Goal: Information Seeking & Learning: Learn about a topic

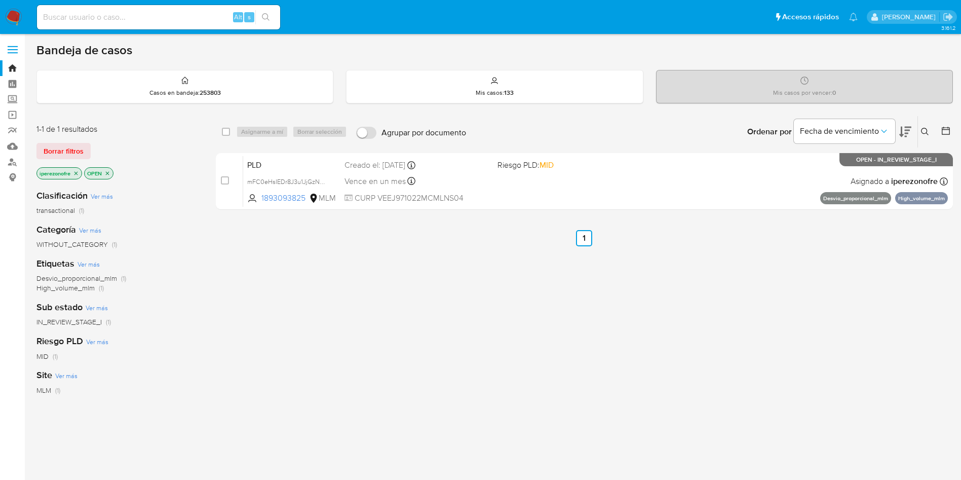
click at [611, 337] on div "select-all-cases-checkbox Asignarme a mí Borrar selección Agrupar por documento…" at bounding box center [584, 344] width 737 height 459
click at [491, 329] on div "select-all-cases-checkbox Asignarme a mí Borrar selección Agrupar por documento…" at bounding box center [584, 344] width 737 height 459
click at [122, 19] on input at bounding box center [158, 17] width 243 height 13
paste input "30112857"
type input "30112857"
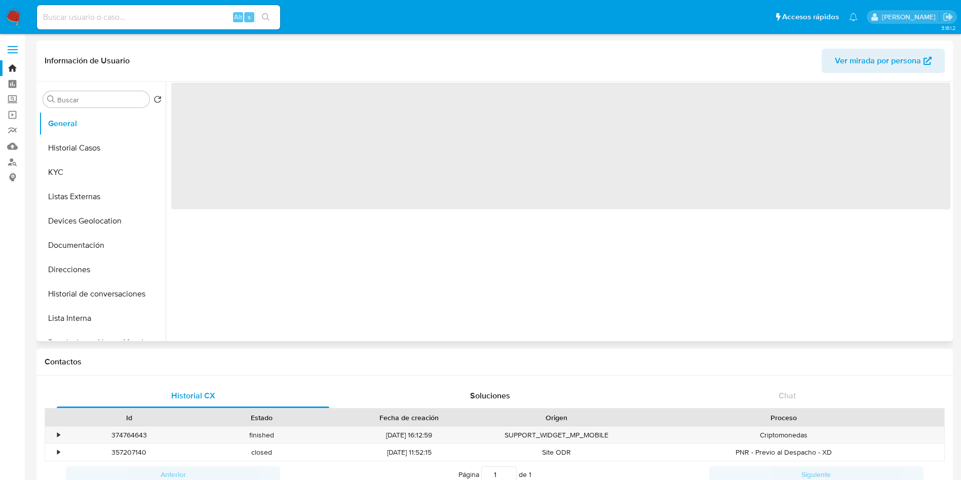
select select "10"
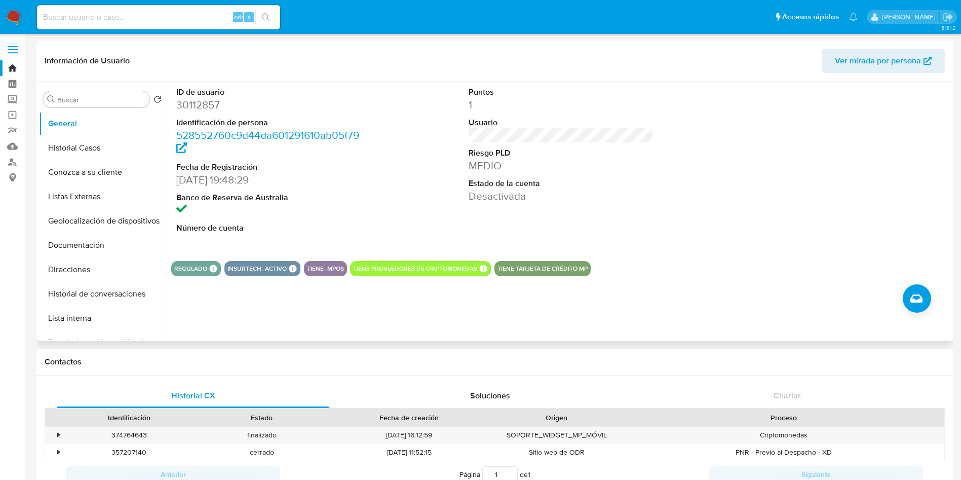
click at [738, 317] on div "ID de usuario 30112857 Identificación de persona 528552760c9d44da601291610ab05f…" at bounding box center [558, 211] width 785 height 259
click at [38, 143] on div "Buscar Volver al orden por defecto General Historial Casos Conozca a su cliente…" at bounding box center [494, 211] width 916 height 259
click at [47, 145] on button "Historial Casos" at bounding box center [98, 148] width 119 height 24
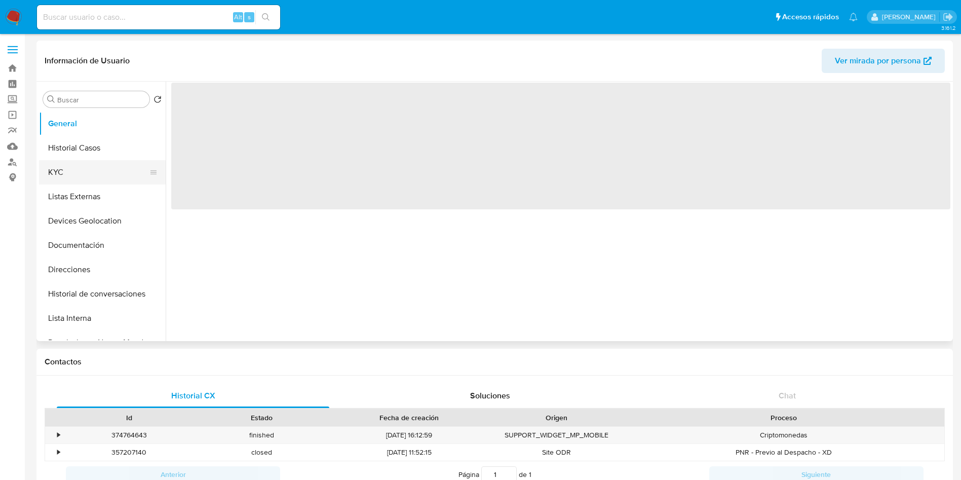
click at [105, 174] on button "KYC" at bounding box center [98, 172] width 119 height 24
select select "10"
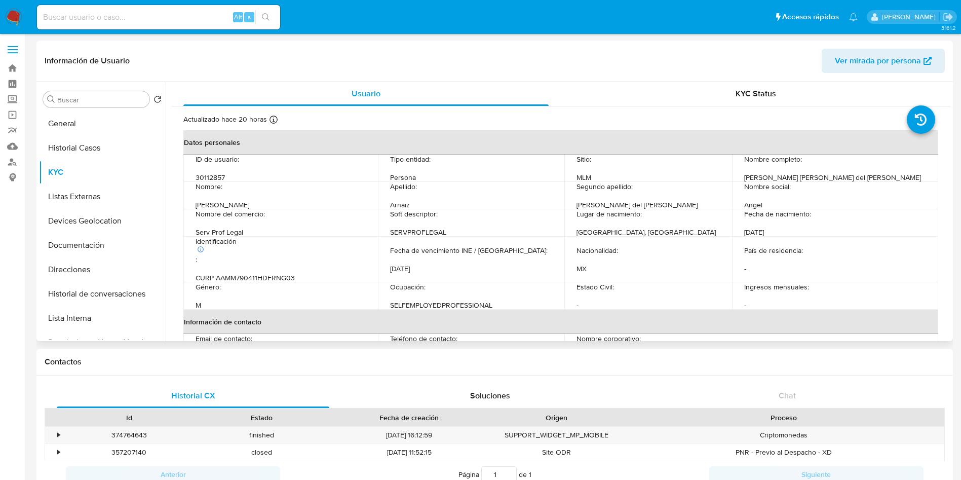
scroll to position [152, 0]
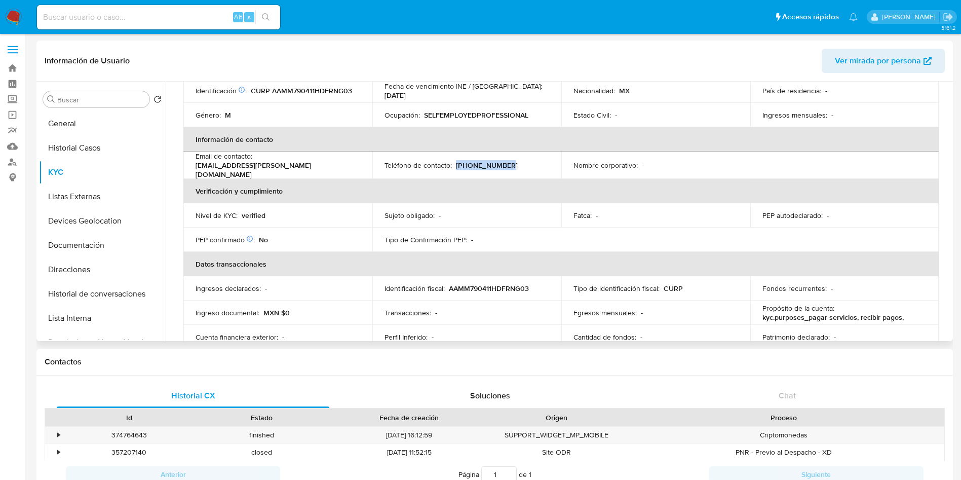
drag, startPoint x: 513, startPoint y: 157, endPoint x: 455, endPoint y: 163, distance: 58.1
click at [455, 163] on div "Teléfono de contacto : [PHONE_NUMBER]" at bounding box center [466, 165] width 165 height 9
copy p "[PHONE_NUMBER]"
drag, startPoint x: 350, startPoint y: 164, endPoint x: 256, endPoint y: 157, distance: 93.4
click at [256, 157] on div "Email de contacto : [EMAIL_ADDRESS][PERSON_NAME][DOMAIN_NAME]" at bounding box center [278, 164] width 165 height 27
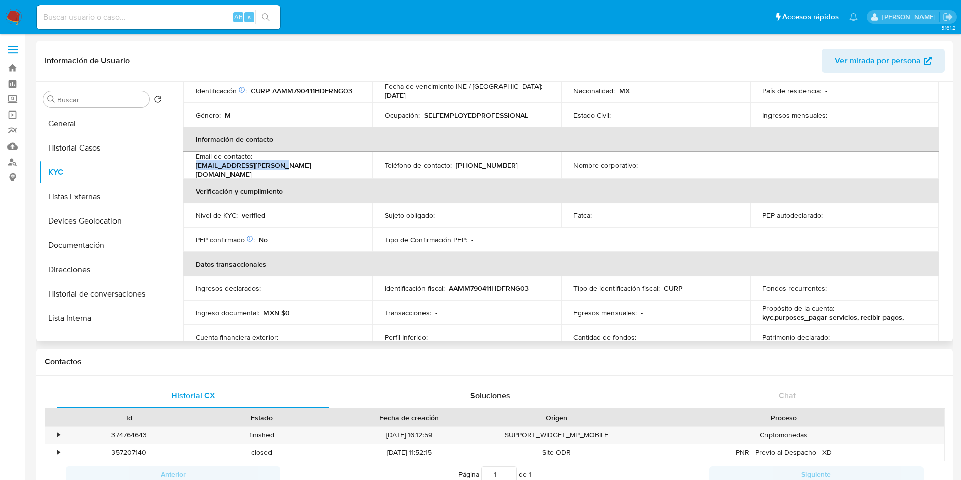
copy p "[EMAIL_ADDRESS][PERSON_NAME][DOMAIN_NAME]"
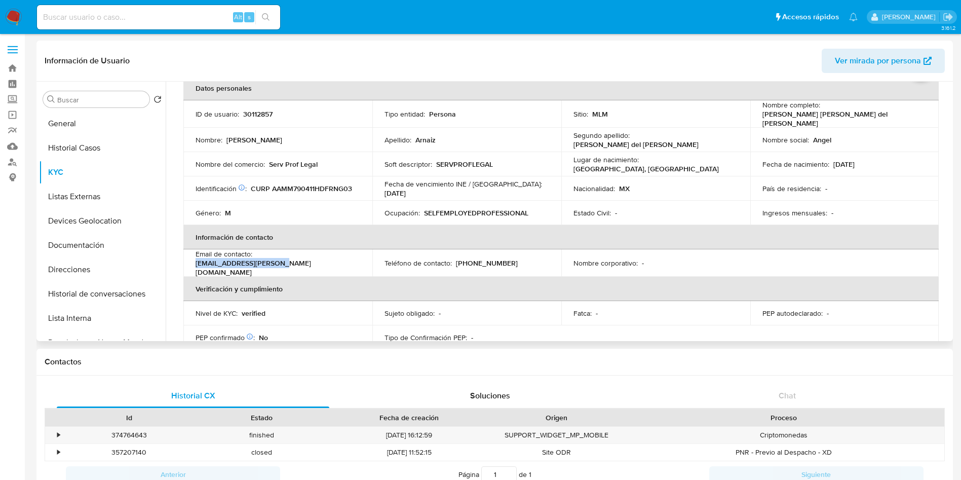
scroll to position [0, 0]
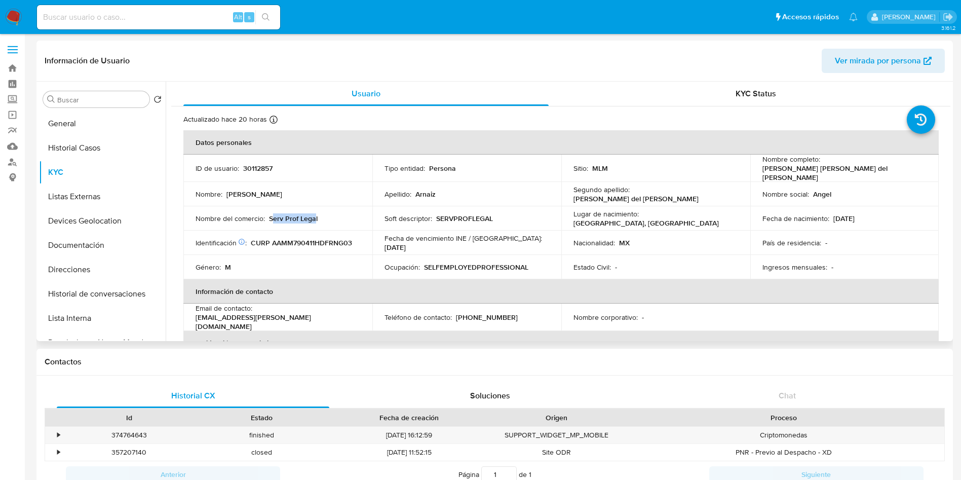
drag, startPoint x: 273, startPoint y: 213, endPoint x: 314, endPoint y: 213, distance: 41.0
click at [314, 214] on p "Serv Prof Legal" at bounding box center [293, 218] width 49 height 9
drag, startPoint x: 269, startPoint y: 214, endPoint x: 322, endPoint y: 221, distance: 53.2
click at [322, 221] on td "Nombre del comercio : Serv Prof Legal" at bounding box center [277, 218] width 189 height 24
copy p "Serv Prof Legal"
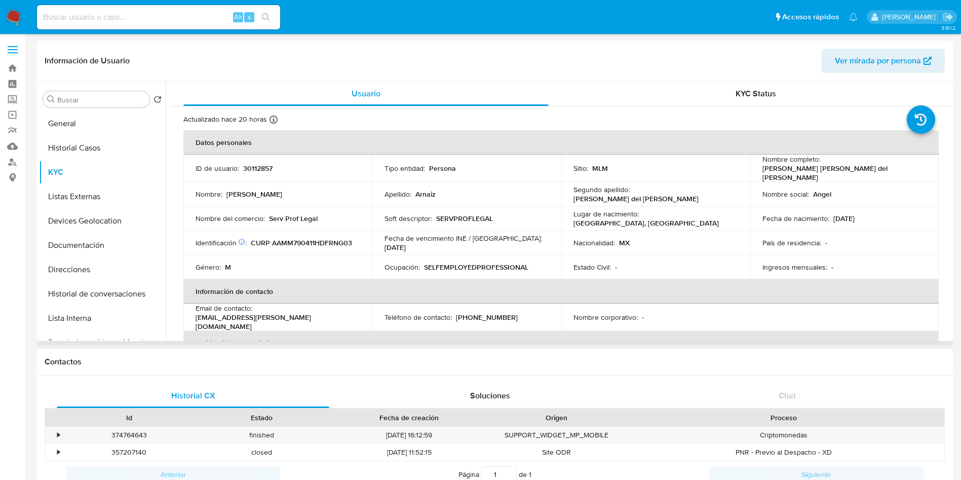
click at [471, 214] on p "SERVPROFLEGAL" at bounding box center [464, 218] width 57 height 9
click at [470, 214] on p "SERVPROFLEGAL" at bounding box center [464, 218] width 57 height 9
click at [622, 303] on td "Nombre corporativo : -" at bounding box center [655, 316] width 189 height 27
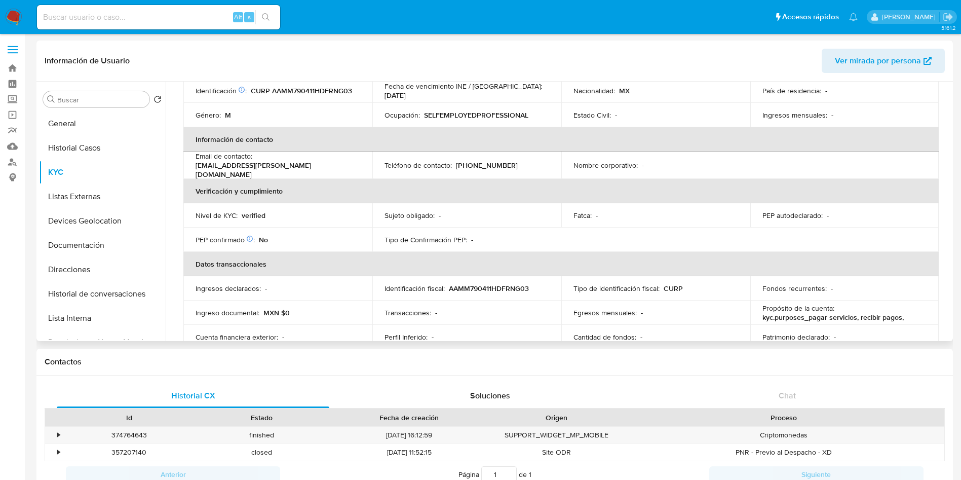
scroll to position [228, 0]
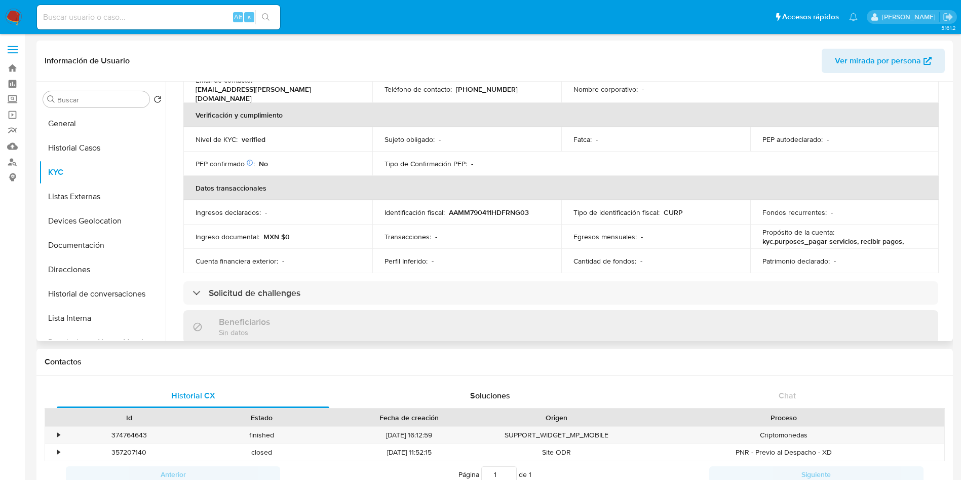
drag, startPoint x: 945, startPoint y: 188, endPoint x: 948, endPoint y: 196, distance: 8.2
click at [948, 196] on div "Usuario KYC Status Actualizado hace 20 horas Creado: [DATE] 16:03:32 Actualizad…" at bounding box center [558, 211] width 785 height 259
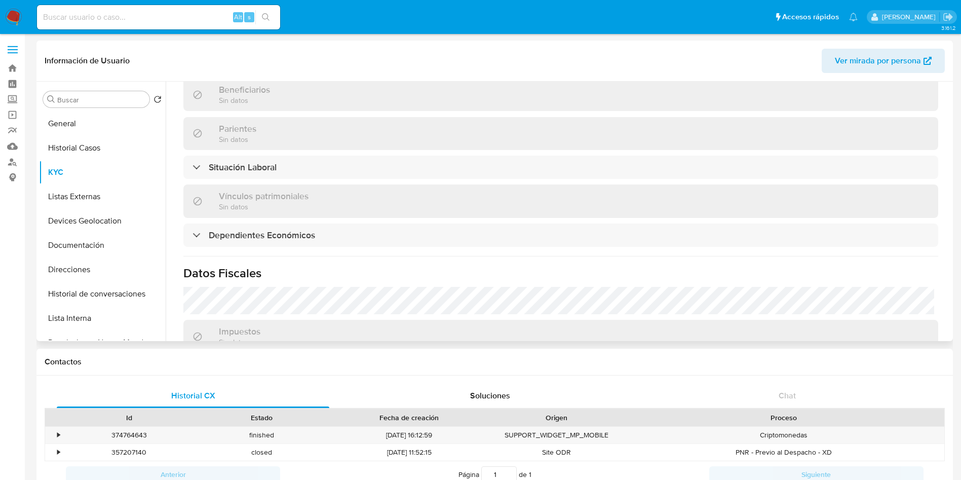
scroll to position [470, 0]
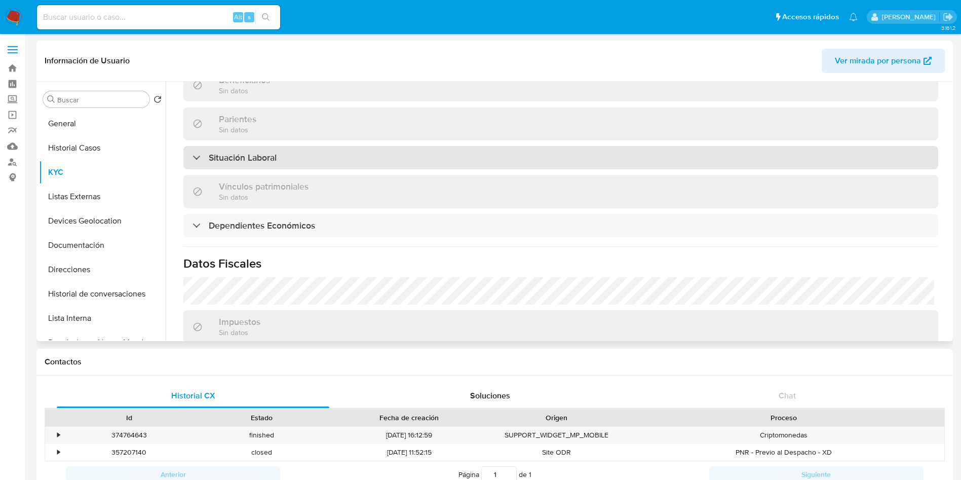
click at [567, 153] on div "Situación Laboral" at bounding box center [560, 157] width 755 height 23
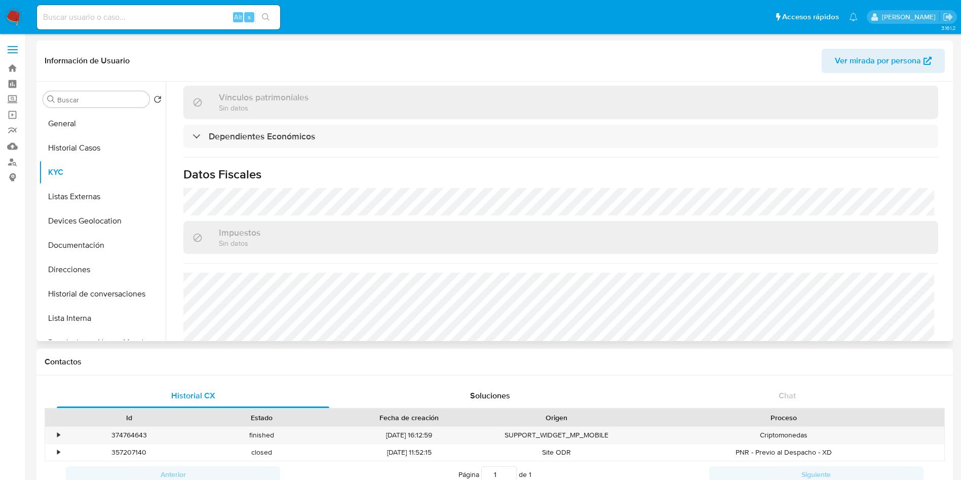
scroll to position [754, 0]
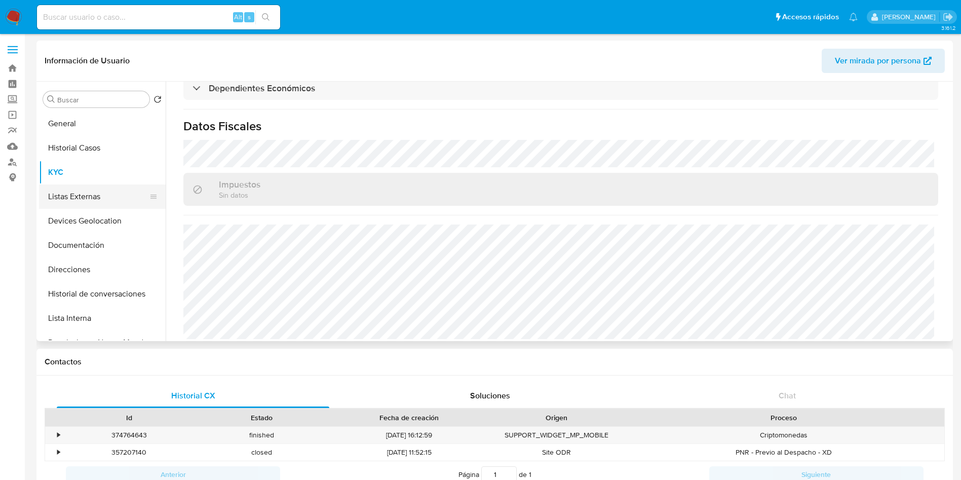
click at [82, 199] on button "Listas Externas" at bounding box center [98, 196] width 119 height 24
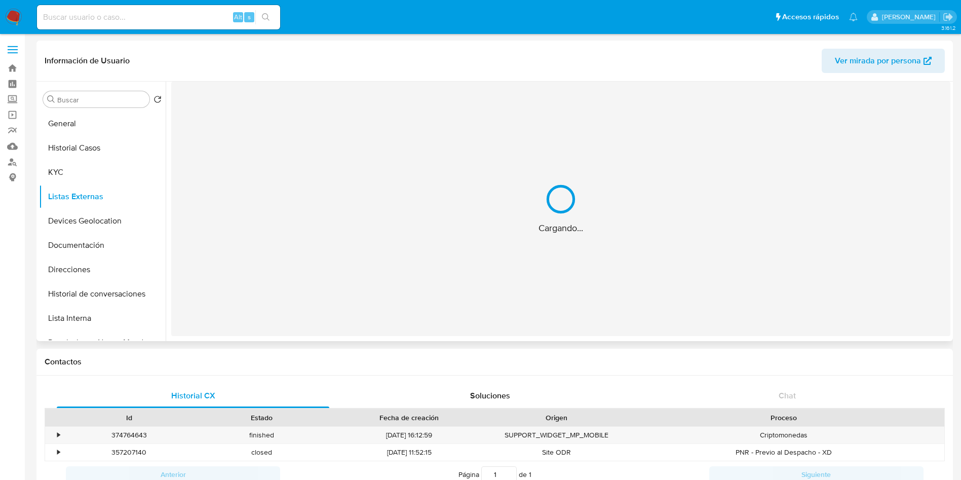
scroll to position [0, 0]
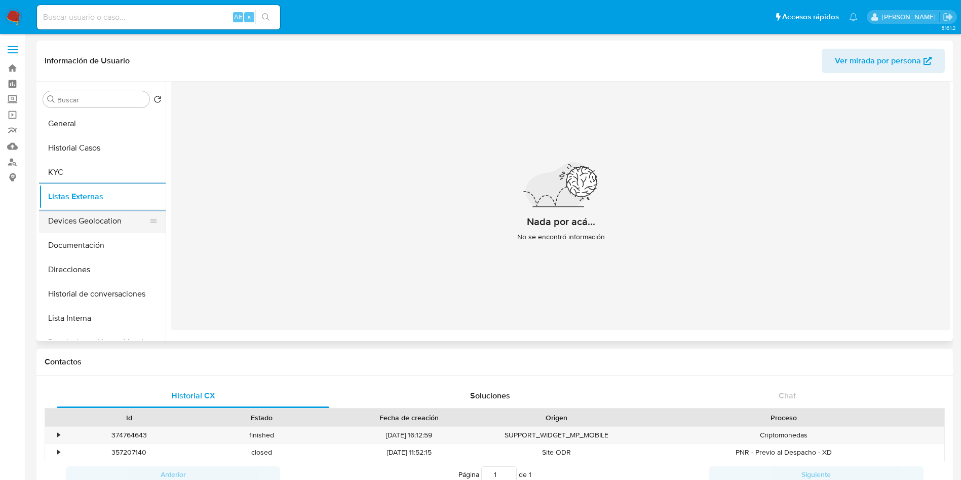
click at [103, 228] on button "Devices Geolocation" at bounding box center [98, 221] width 119 height 24
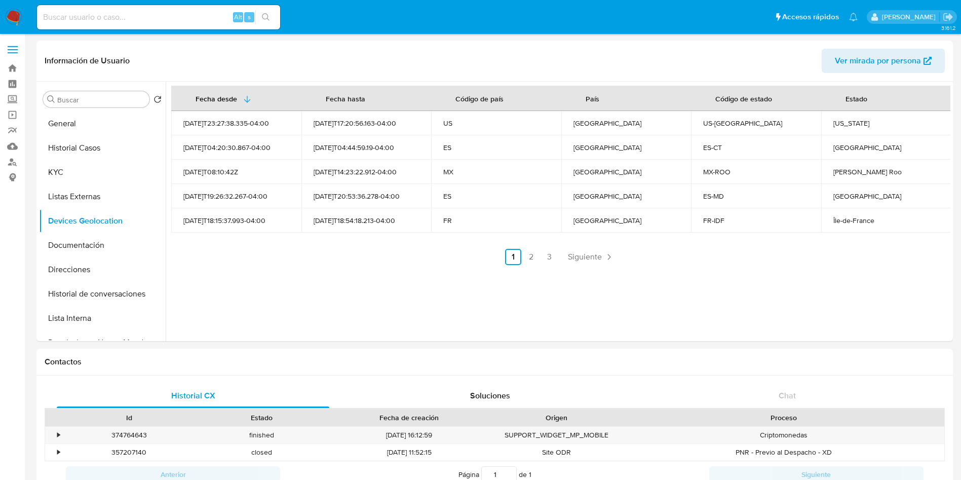
click at [840, 121] on div "[US_STATE]" at bounding box center [886, 123] width 106 height 9
copy div "[US_STATE]"
click at [833, 144] on div "[GEOGRAPHIC_DATA]" at bounding box center [886, 147] width 106 height 9
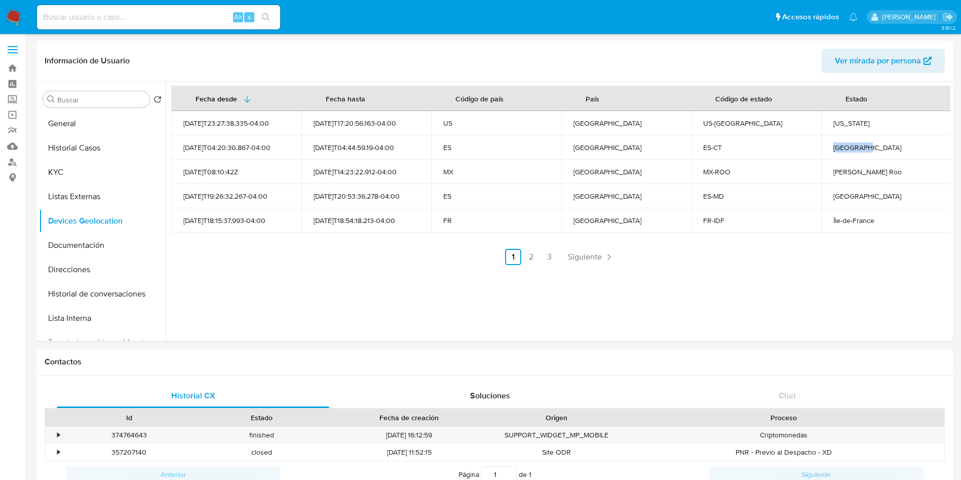
copy div "[GEOGRAPHIC_DATA]"
click at [849, 196] on div "[GEOGRAPHIC_DATA]" at bounding box center [886, 195] width 106 height 9
copy div "[GEOGRAPHIC_DATA]"
drag, startPoint x: 828, startPoint y: 175, endPoint x: 874, endPoint y: 175, distance: 45.6
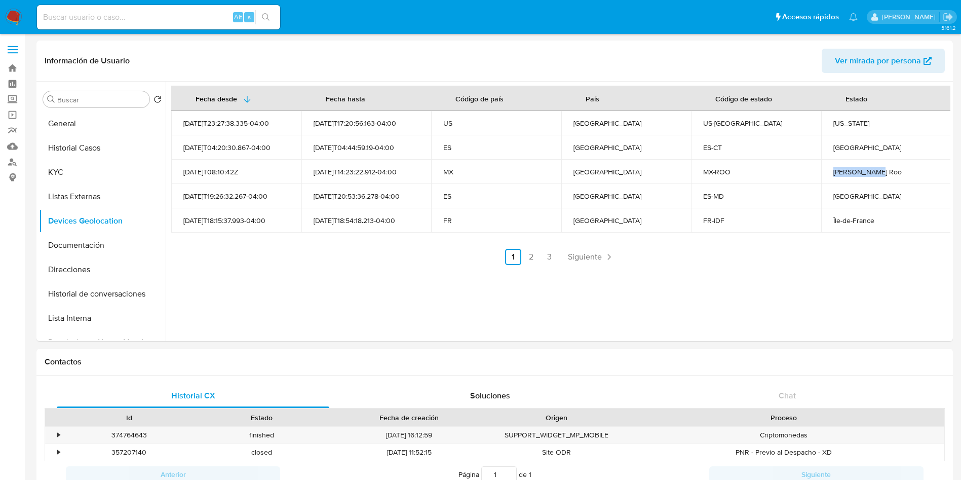
click at [874, 175] on td "[PERSON_NAME] Roo" at bounding box center [886, 172] width 130 height 24
copy div "[PERSON_NAME] Roo"
drag, startPoint x: 836, startPoint y: 221, endPoint x: 869, endPoint y: 218, distance: 33.1
click at [869, 218] on td "Île-de-France" at bounding box center [886, 220] width 130 height 24
copy div "Île-de-France"
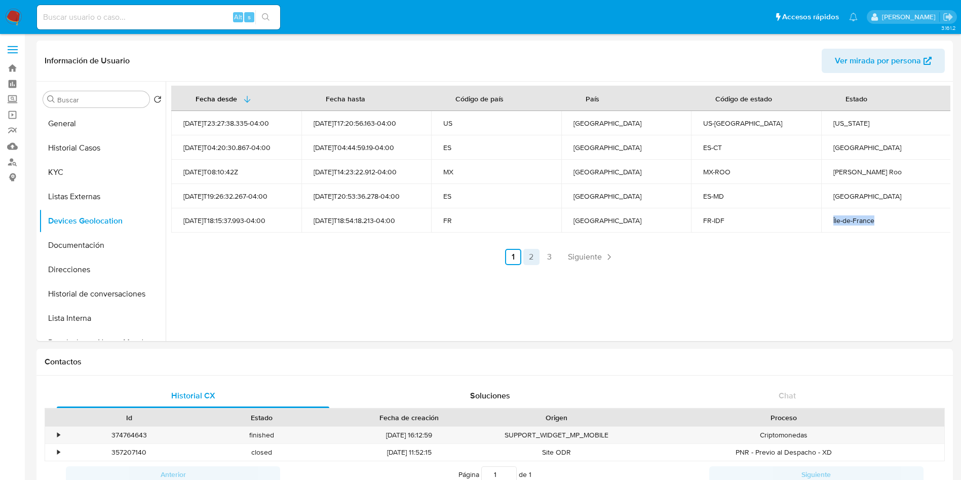
click at [532, 252] on link "2" at bounding box center [531, 257] width 16 height 16
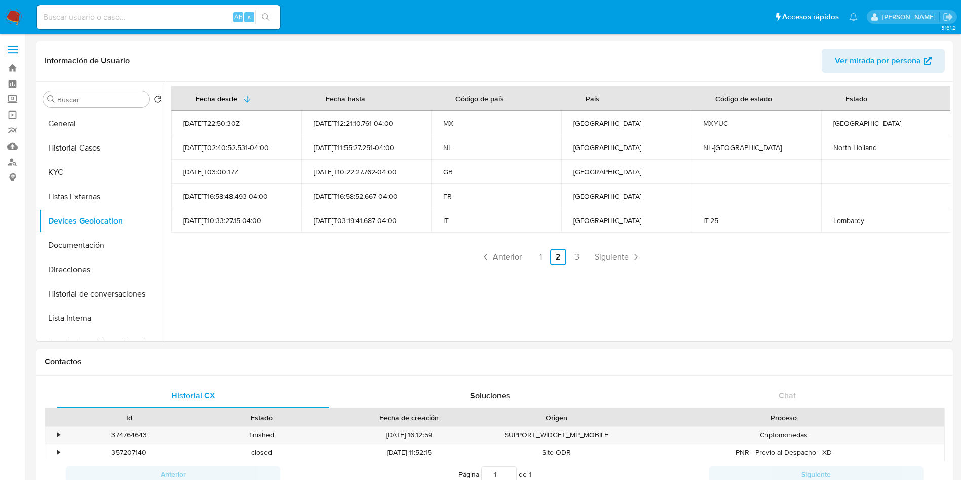
click at [850, 125] on div "[GEOGRAPHIC_DATA]" at bounding box center [886, 123] width 106 height 9
copy div "[GEOGRAPHIC_DATA]"
drag, startPoint x: 829, startPoint y: 147, endPoint x: 884, endPoint y: 144, distance: 55.3
click at [884, 144] on td "North Holland" at bounding box center [886, 147] width 130 height 24
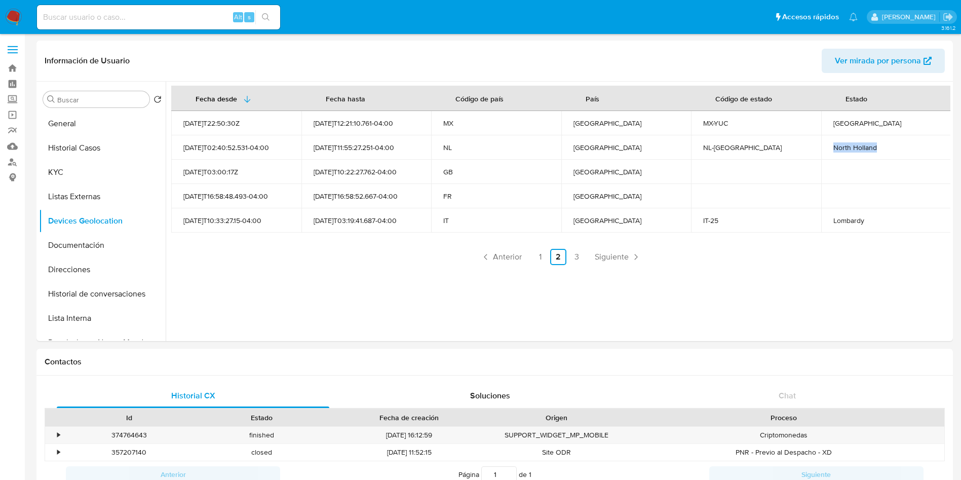
copy div "North Holland"
click at [835, 221] on div "Lombardy" at bounding box center [886, 220] width 106 height 9
click at [836, 221] on div "Lombardy" at bounding box center [886, 220] width 106 height 9
click at [580, 255] on link "3" at bounding box center [576, 257] width 16 height 16
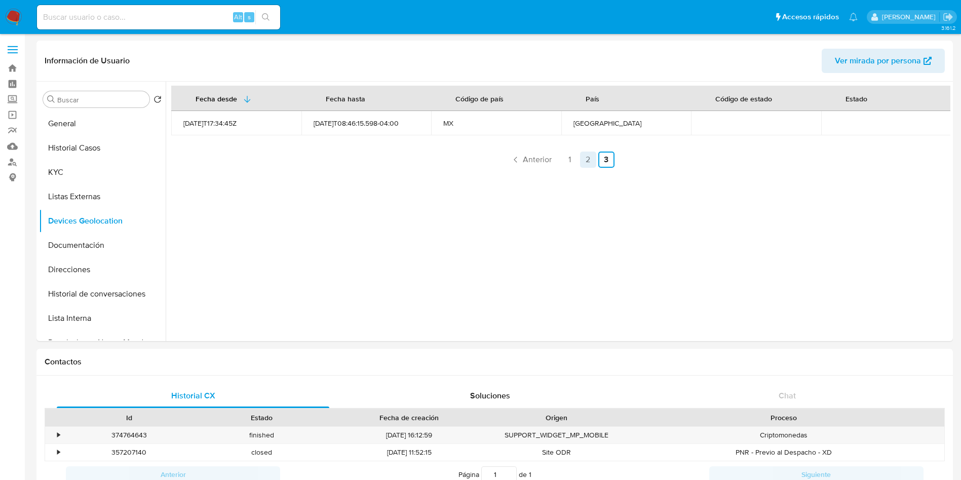
click at [580, 156] on link "2" at bounding box center [588, 159] width 16 height 16
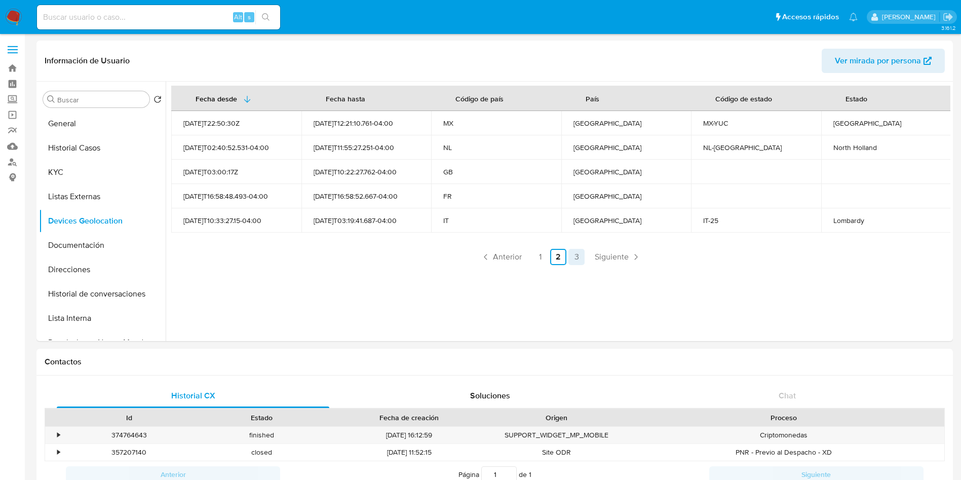
click at [574, 252] on link "3" at bounding box center [576, 257] width 16 height 16
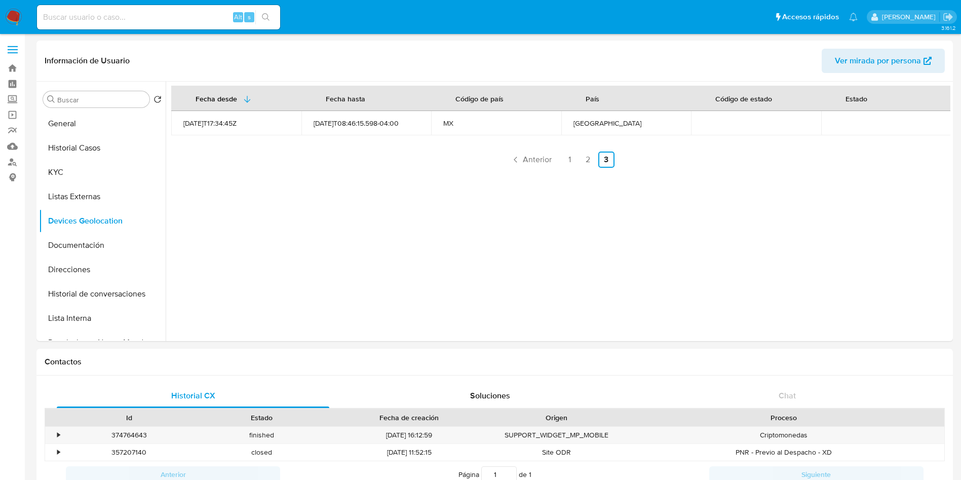
scroll to position [304, 0]
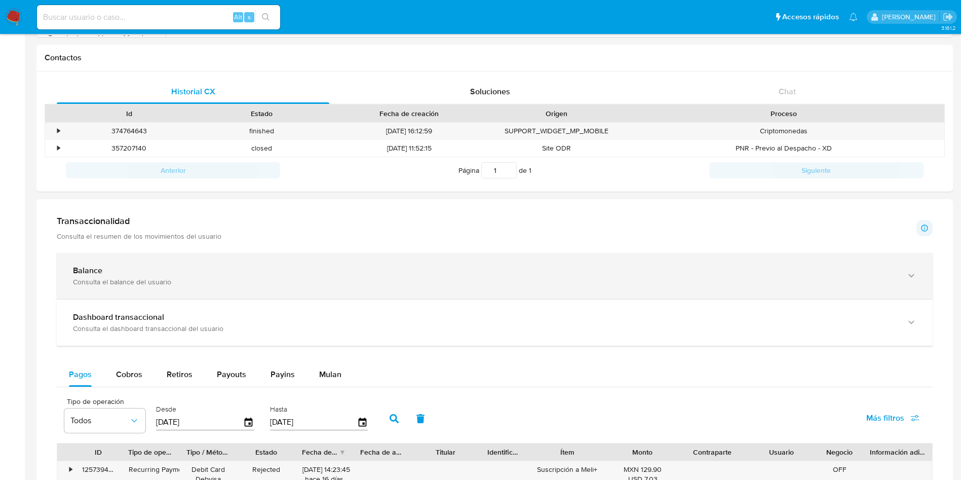
click at [248, 264] on div "Balance Consulta el balance del usuario" at bounding box center [495, 276] width 876 height 46
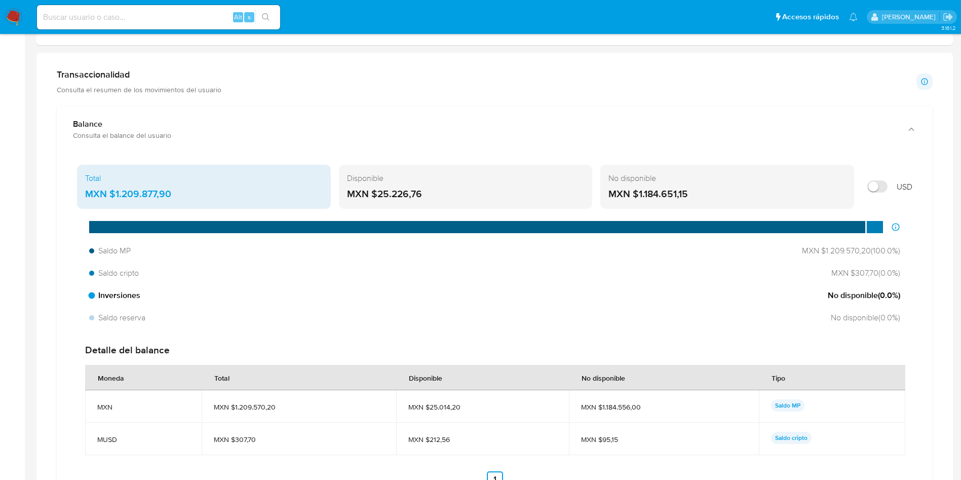
scroll to position [456, 0]
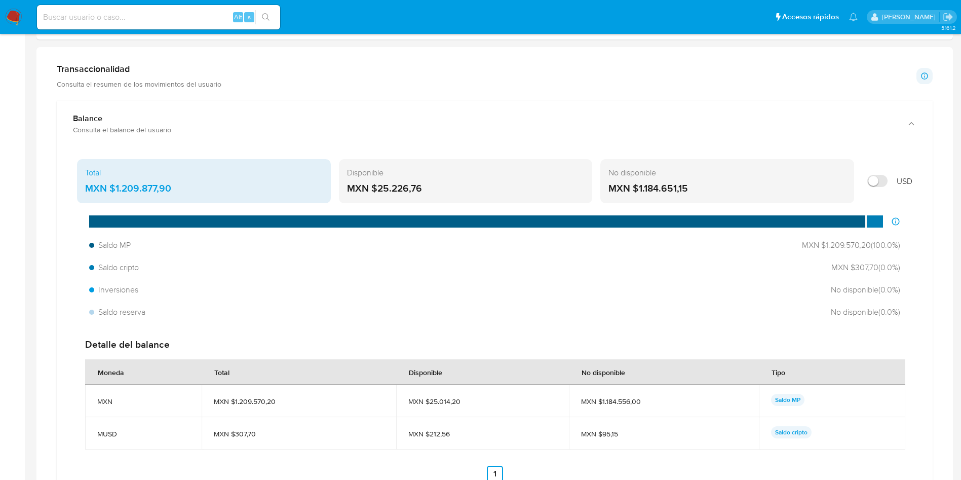
drag, startPoint x: 184, startPoint y: 183, endPoint x: 114, endPoint y: 183, distance: 69.4
click at [114, 183] on div "MXN $1.209.877,90" at bounding box center [204, 188] width 238 height 13
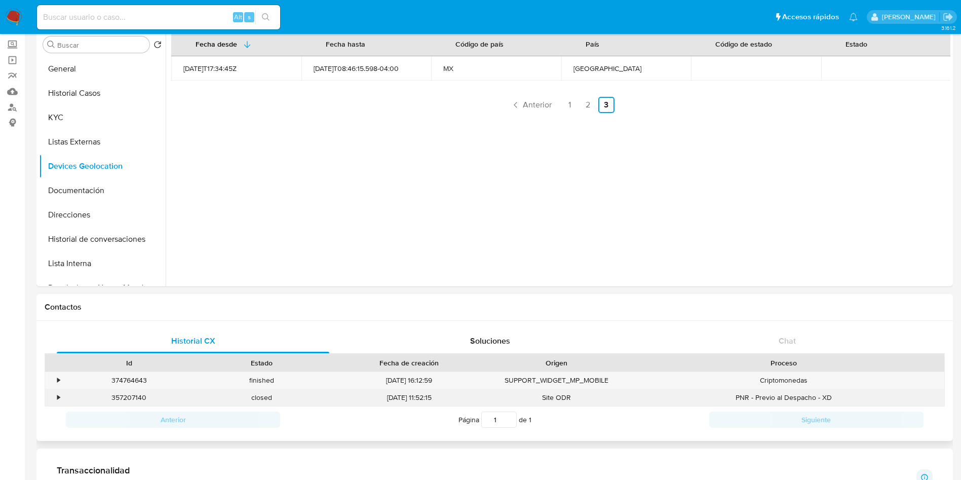
scroll to position [0, 0]
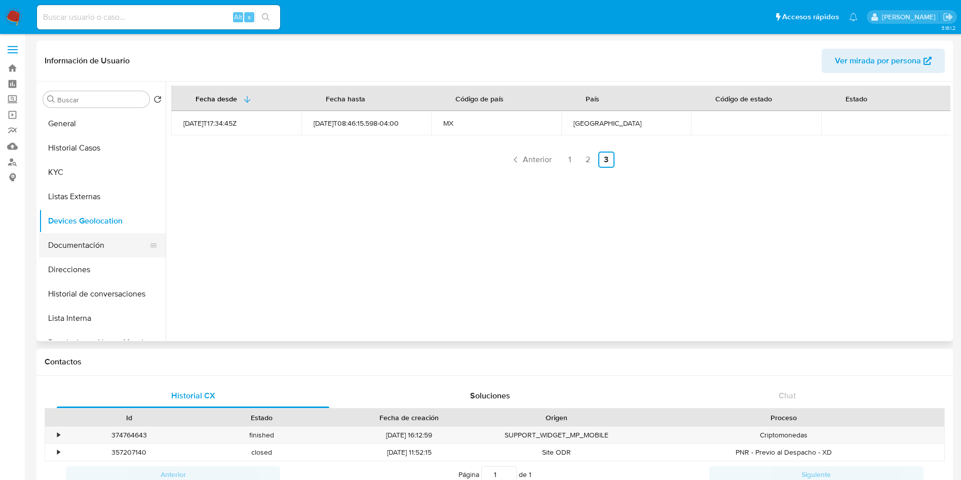
click at [81, 242] on button "Documentación" at bounding box center [98, 245] width 119 height 24
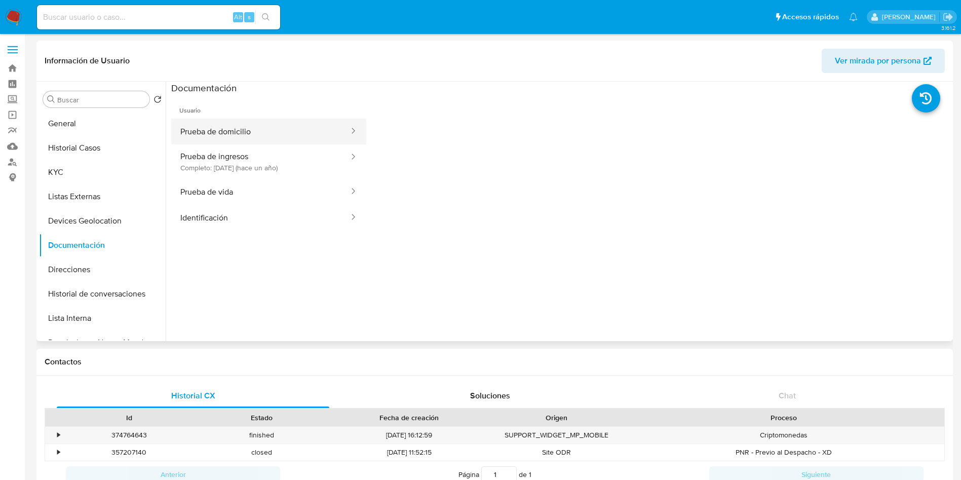
click at [259, 138] on button "Prueba de domicilio" at bounding box center [260, 132] width 179 height 26
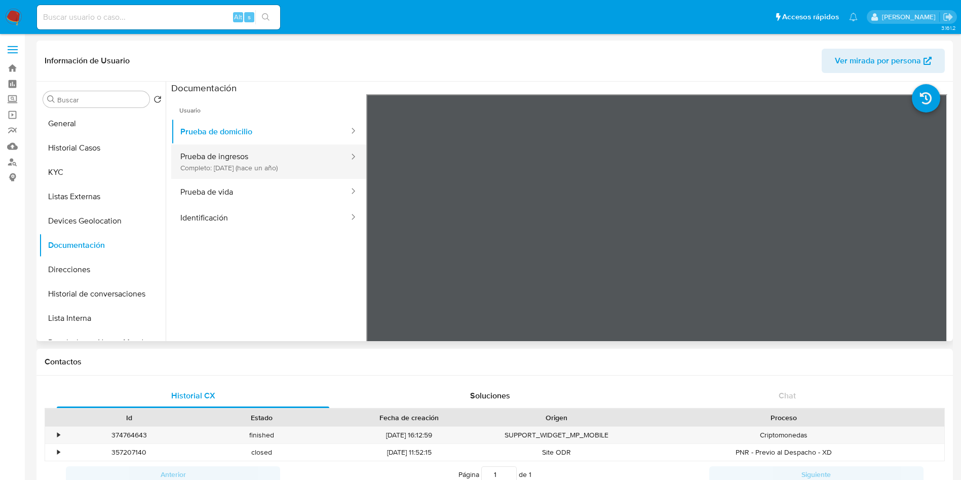
click at [262, 165] on button "Prueba de ingresos Completo: [DATE] (hace un año)" at bounding box center [260, 161] width 179 height 34
click at [265, 161] on button "Prueba de ingresos Completo: [DATE] (hace un año)" at bounding box center [260, 161] width 179 height 34
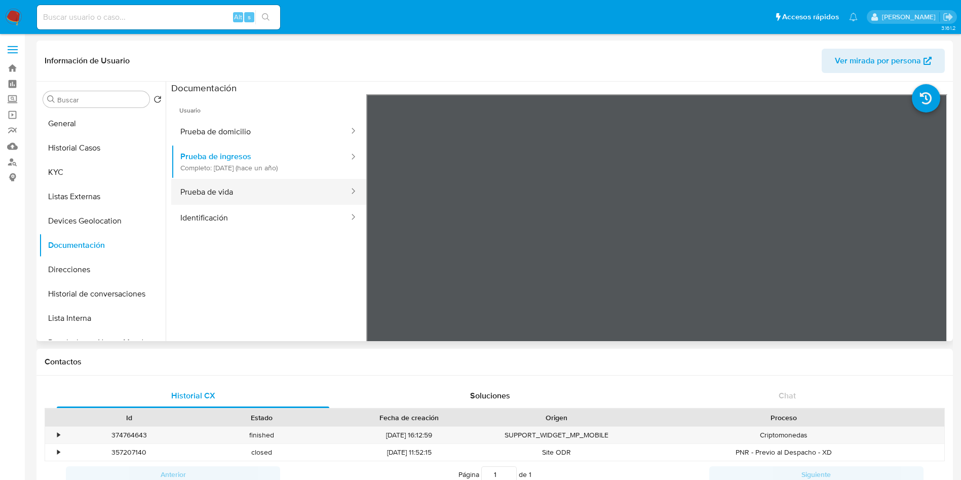
click at [219, 203] on button "Prueba de vida" at bounding box center [260, 192] width 179 height 26
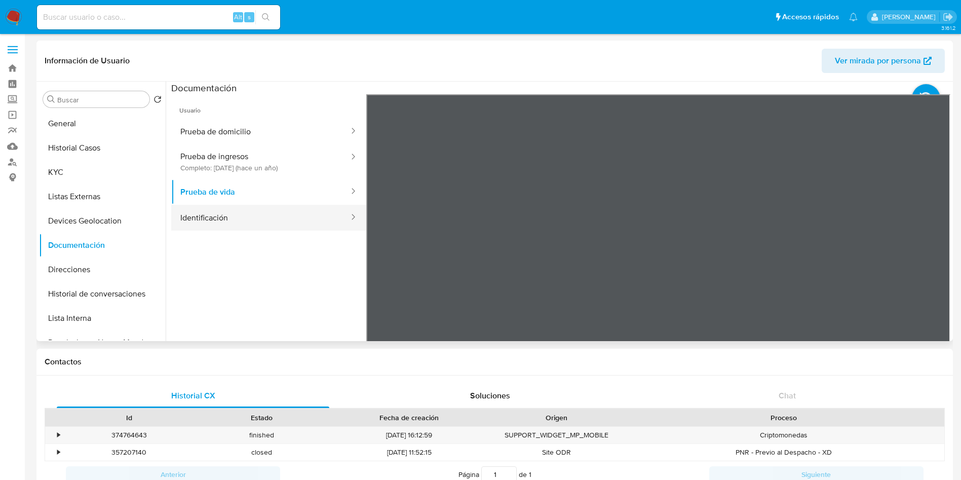
click at [245, 226] on button "Identificación" at bounding box center [260, 218] width 179 height 26
click at [928, 259] on icon at bounding box center [938, 259] width 20 height 20
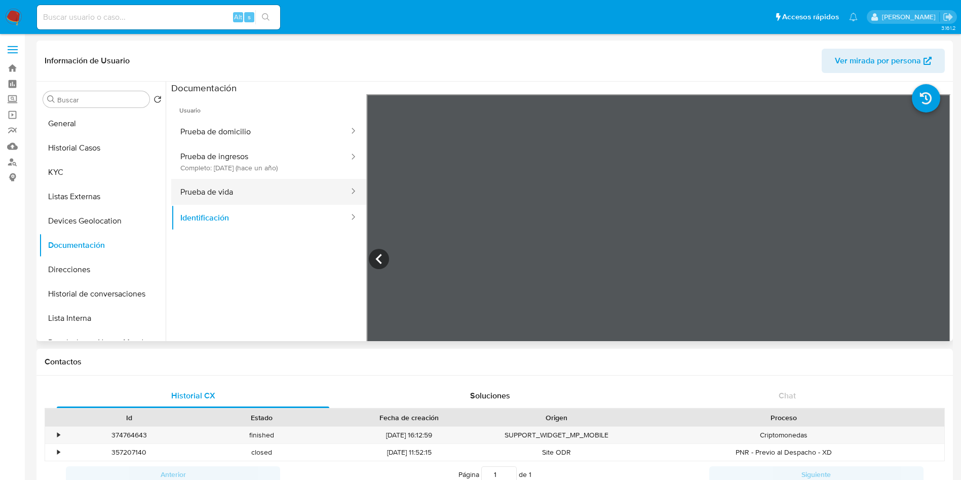
click at [217, 195] on button "Prueba de vida" at bounding box center [260, 192] width 179 height 26
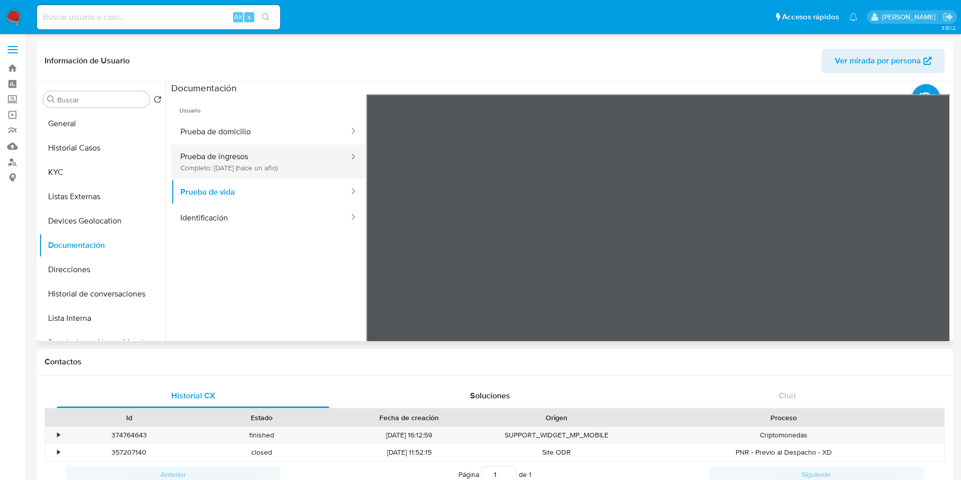
click at [223, 156] on button "Prueba de ingresos Completo: [DATE] (hace un año)" at bounding box center [260, 161] width 179 height 34
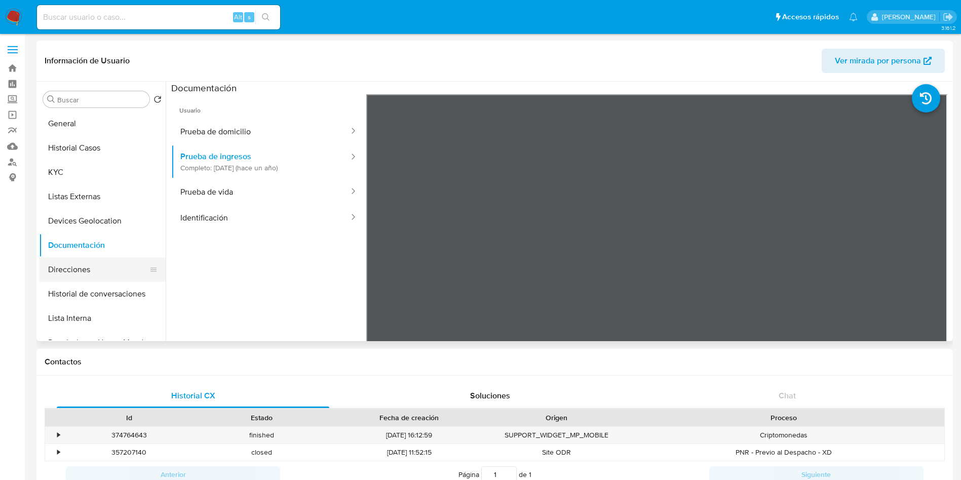
click at [82, 271] on button "Direcciones" at bounding box center [98, 269] width 119 height 24
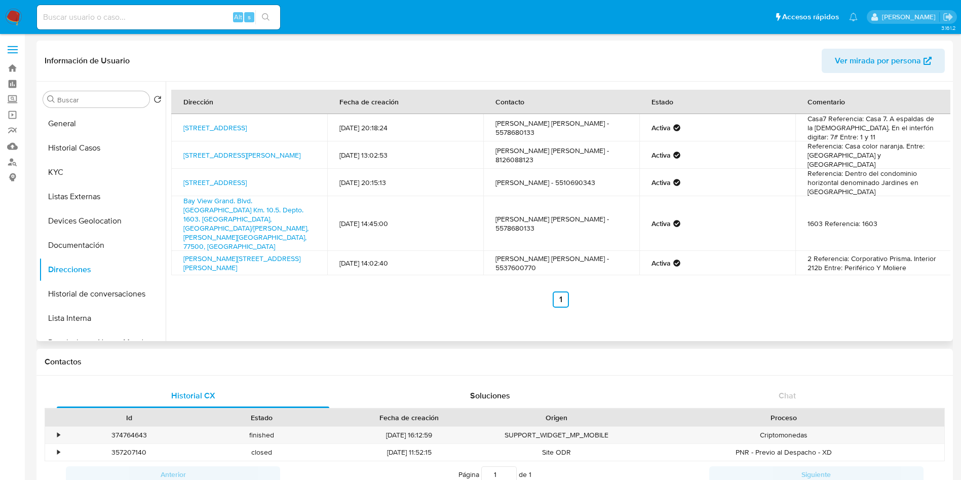
click at [844, 259] on div "Dirección Fecha de creación Contacto Estado Comentario [STREET_ADDRESS] 60 [DAT…" at bounding box center [560, 199] width 779 height 218
click at [92, 293] on button "Historial de conversaciones" at bounding box center [98, 294] width 119 height 24
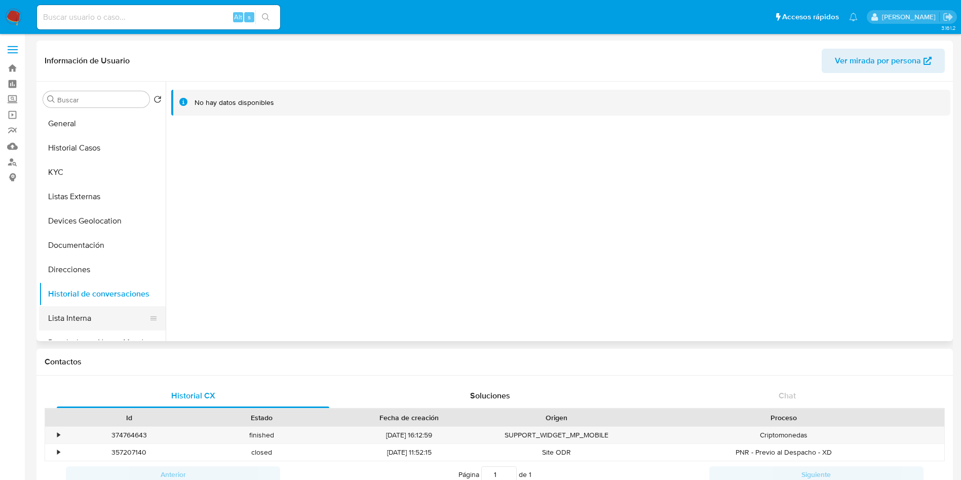
click at [114, 317] on button "Lista Interna" at bounding box center [98, 318] width 119 height 24
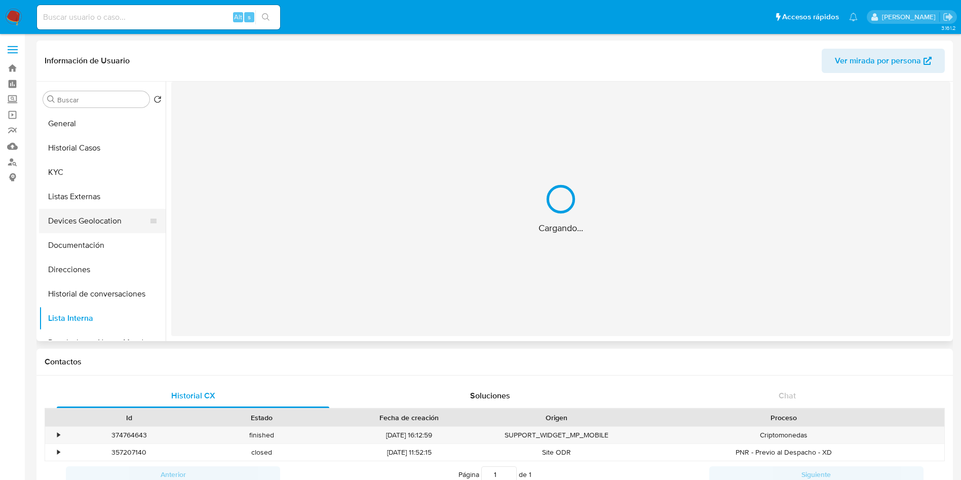
scroll to position [152, 0]
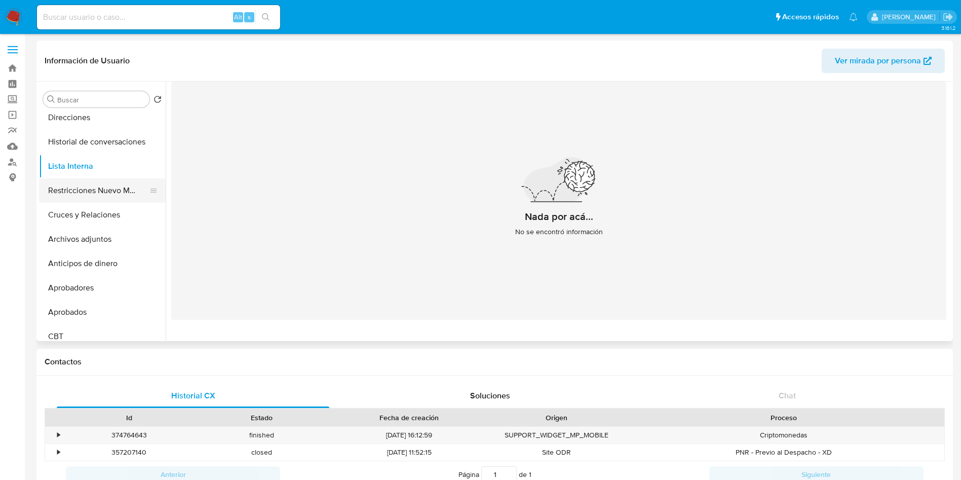
click at [95, 192] on button "Restricciones Nuevo Mundo" at bounding box center [98, 190] width 119 height 24
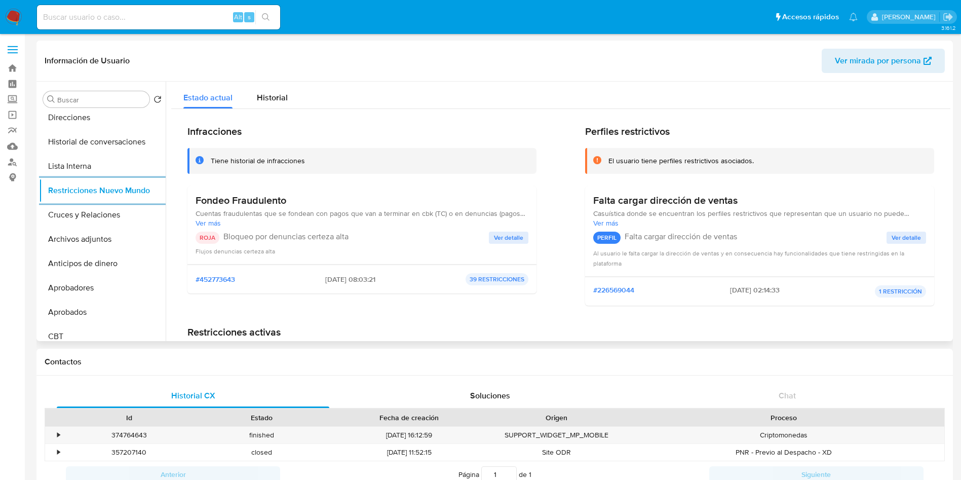
click at [510, 235] on span "Ver detalle" at bounding box center [508, 238] width 29 height 10
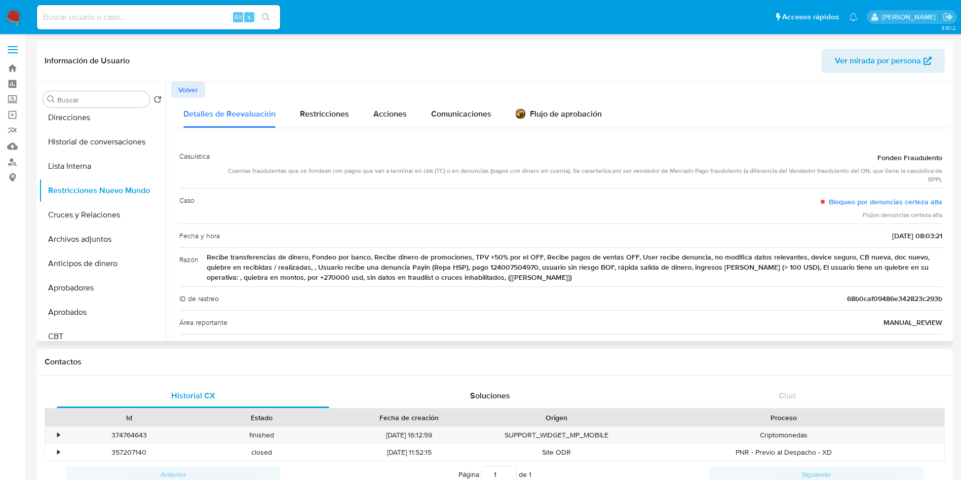
click at [277, 266] on span "Recibe transferencias de dinero, Fondeo por banco, Recibe dinero de promociones…" at bounding box center [575, 267] width 736 height 30
drag, startPoint x: 528, startPoint y: 273, endPoint x: 206, endPoint y: 259, distance: 323.0
click at [206, 259] on div "Razón Recibe transferencias de dinero, Fondeo por banco, Recibe dinero de promo…" at bounding box center [560, 266] width 763 height 39
drag, startPoint x: 866, startPoint y: 235, endPoint x: 948, endPoint y: 237, distance: 82.1
click at [948, 237] on div at bounding box center [558, 211] width 785 height 259
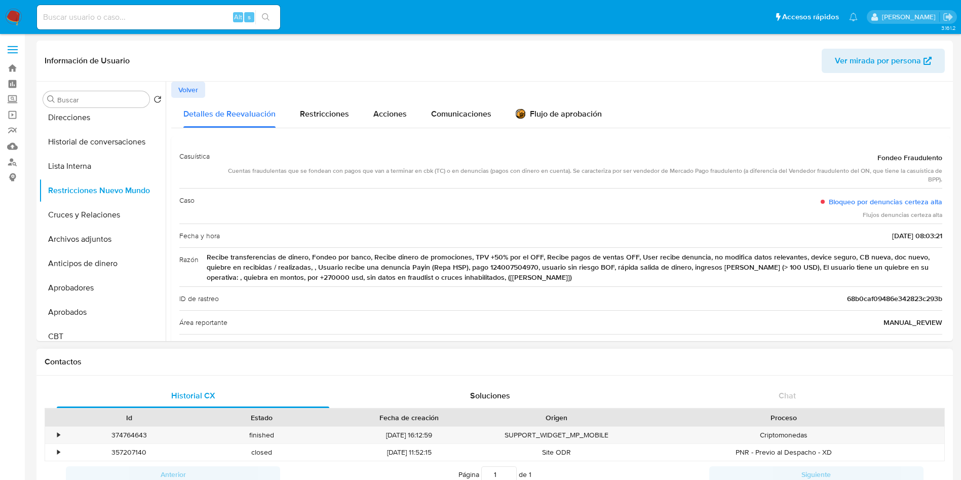
click at [844, 355] on div "Contactos" at bounding box center [494, 362] width 916 height 27
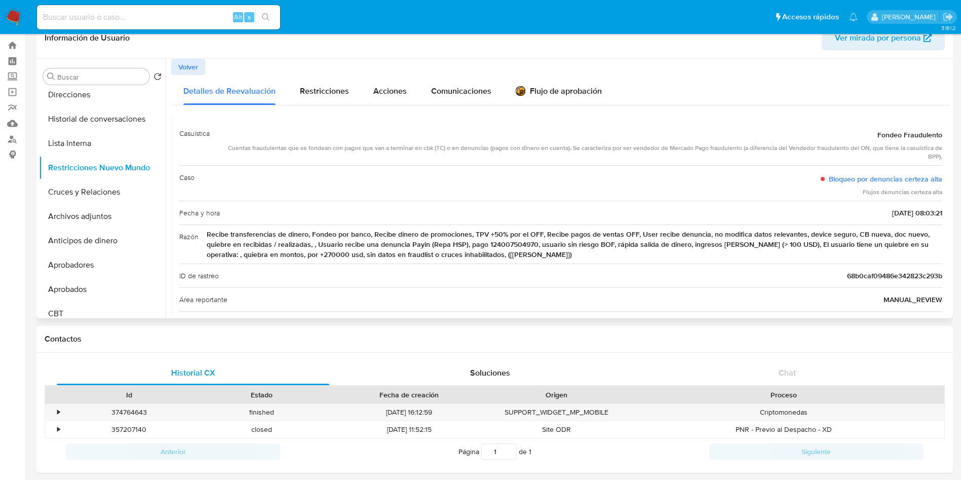
scroll to position [0, 0]
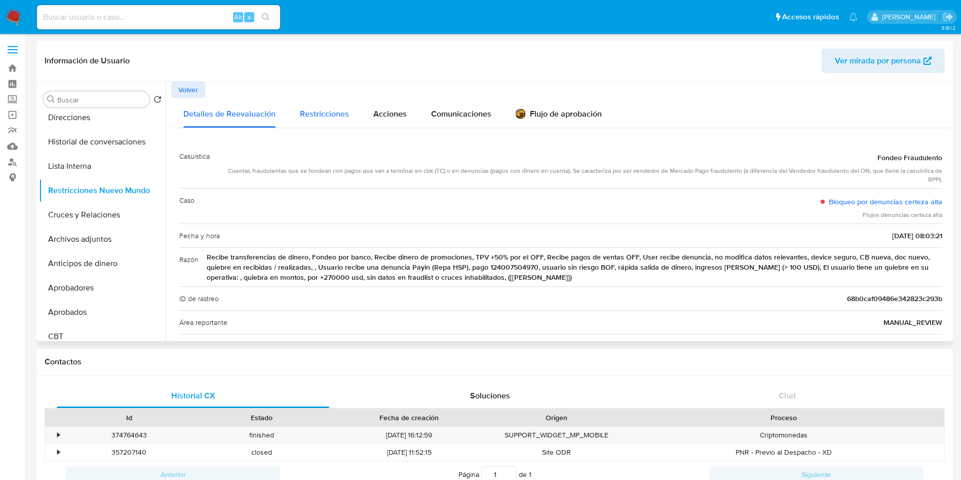
click at [312, 124] on div "Restricciones" at bounding box center [324, 113] width 49 height 30
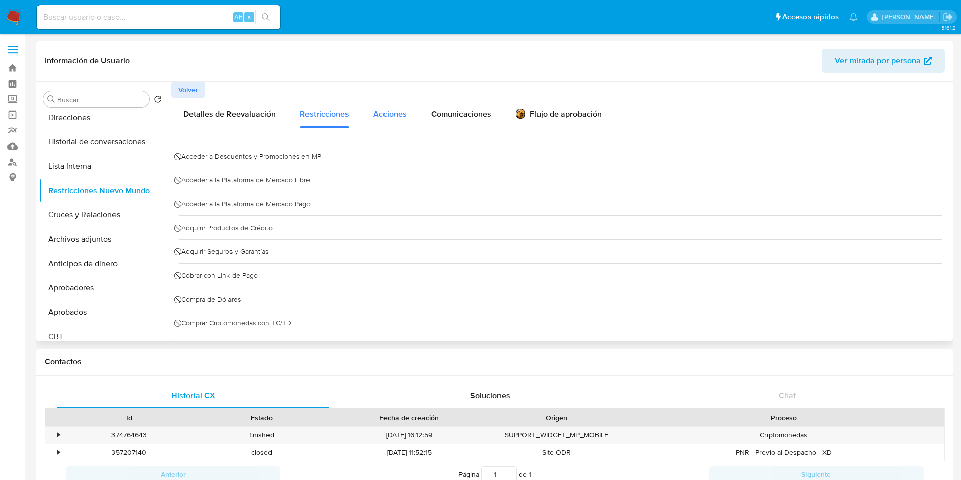
click at [398, 109] on span "Acciones" at bounding box center [389, 114] width 33 height 12
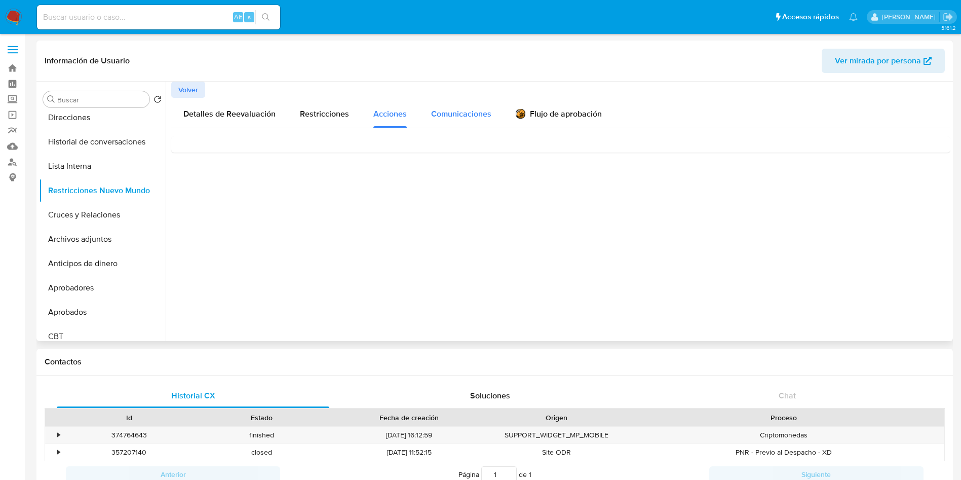
click at [479, 110] on span "Comunicaciones" at bounding box center [461, 114] width 60 height 12
click at [590, 115] on div "Flujo de aprobación" at bounding box center [559, 115] width 86 height 11
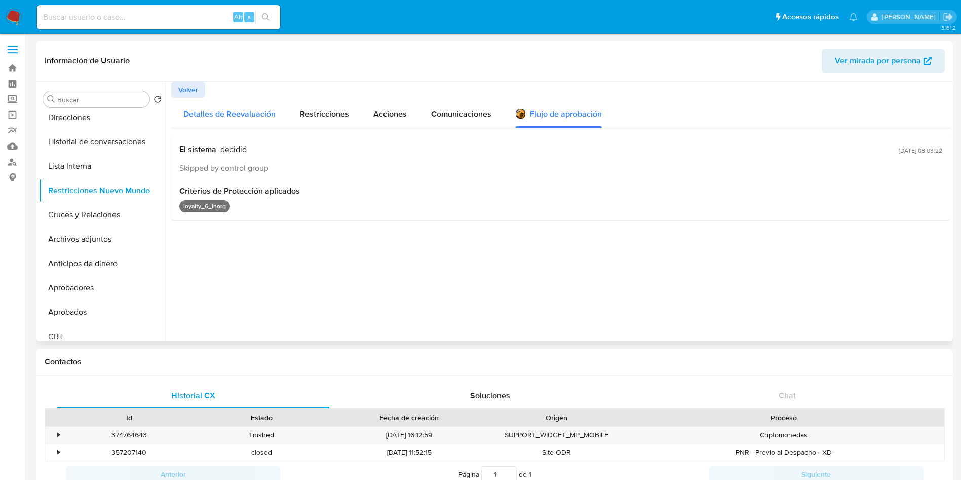
click at [248, 107] on div "Detalles de Reevaluación" at bounding box center [229, 113] width 92 height 30
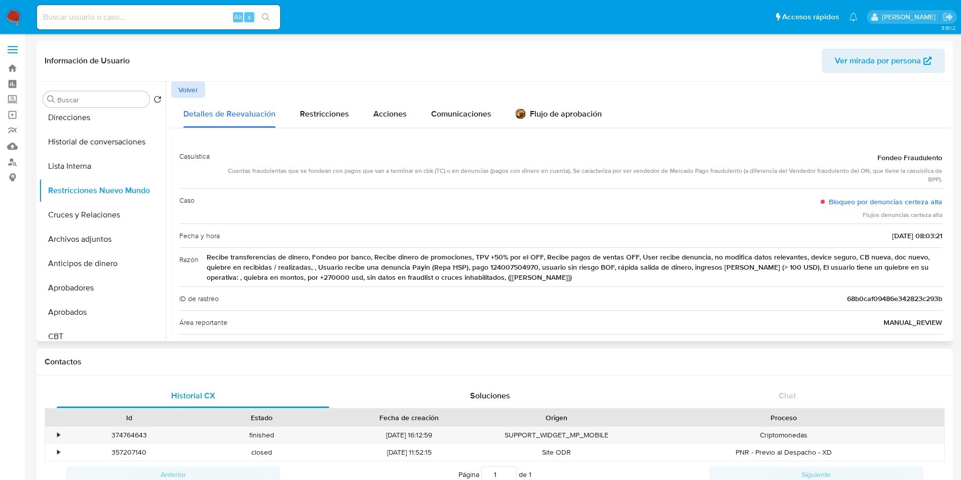
click at [191, 92] on span "Volver" at bounding box center [188, 90] width 20 height 14
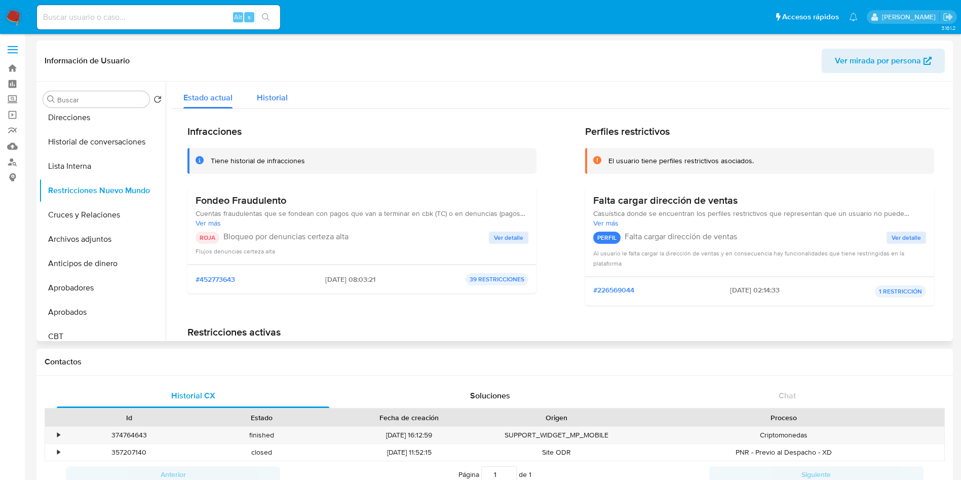
click at [272, 96] on span "Historial" at bounding box center [272, 98] width 31 height 12
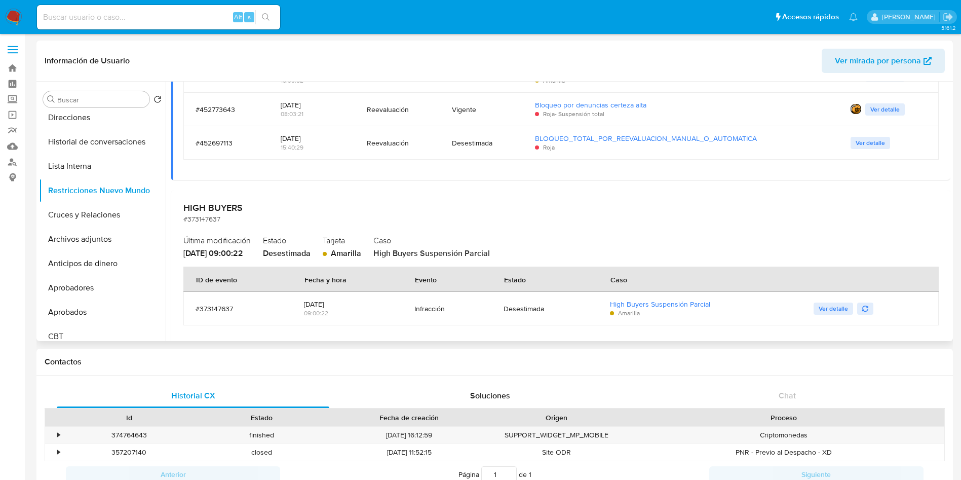
scroll to position [265, 0]
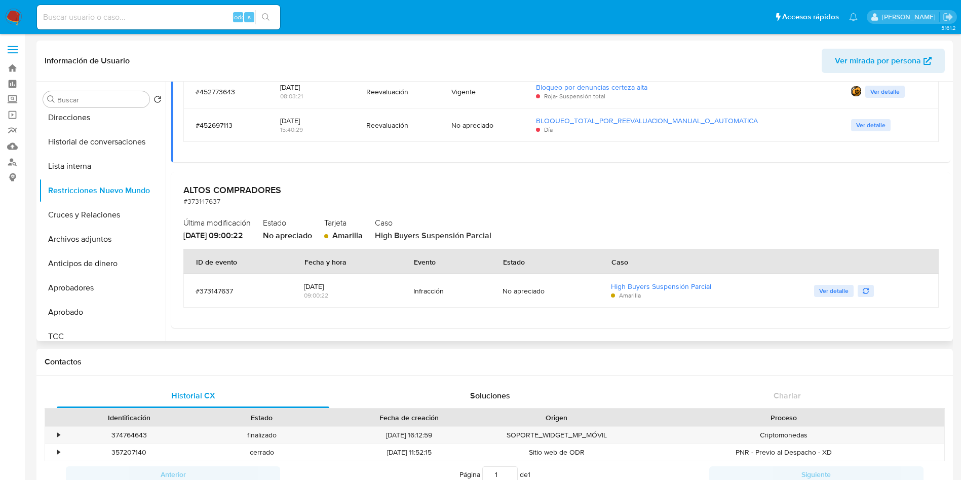
click at [762, 180] on div "ALTOS COMPRADORES #373147637 Última modificación [DATE] 09:00:22 Estado No apre…" at bounding box center [560, 250] width 779 height 156
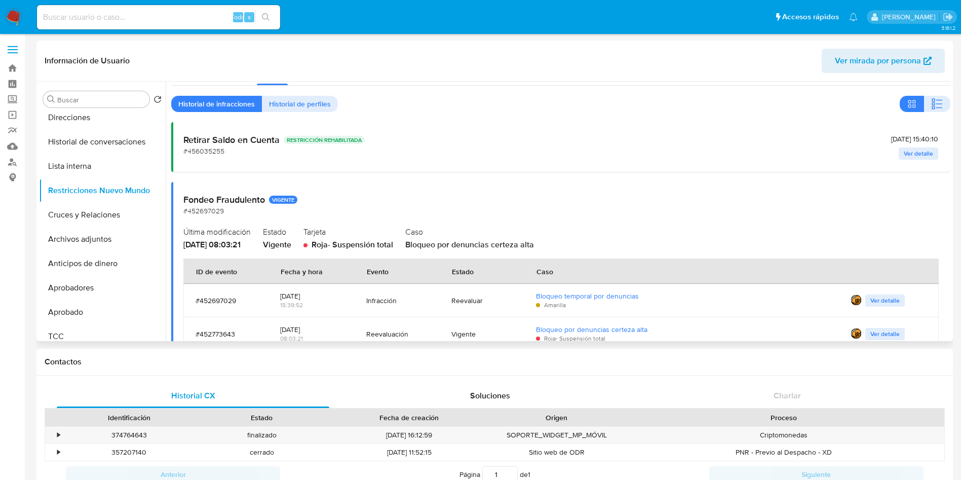
scroll to position [0, 0]
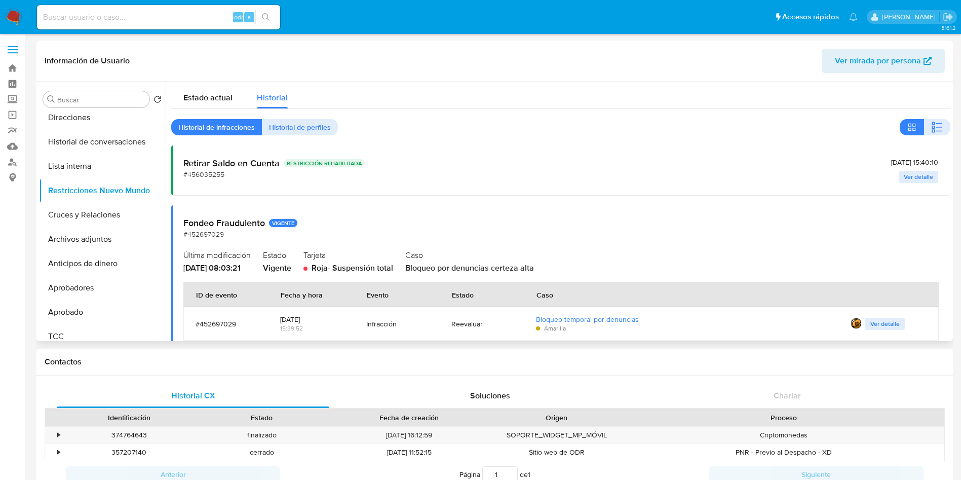
click at [909, 175] on span "Ver detalle" at bounding box center [918, 177] width 29 height 10
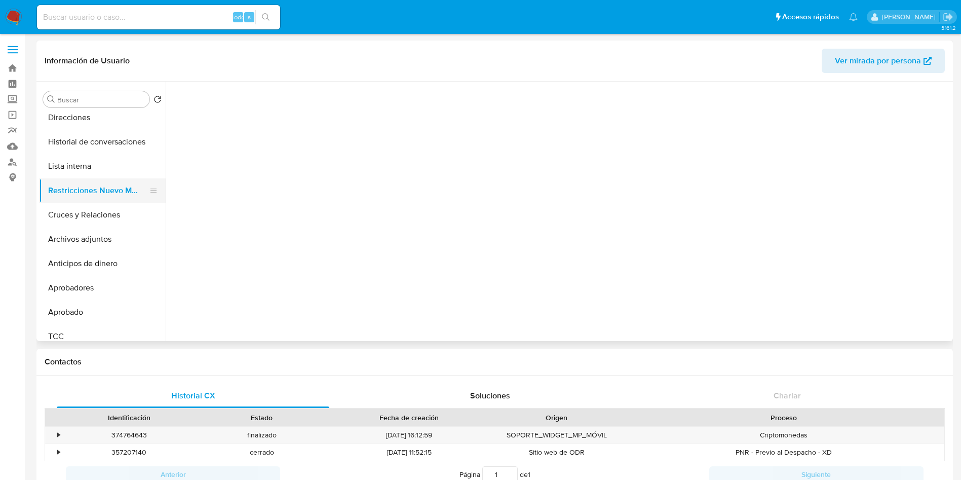
click at [83, 190] on button "Restricciones Nuevo Mundo" at bounding box center [98, 190] width 119 height 24
click at [127, 193] on button "Restricciones Nuevo Mundo" at bounding box center [98, 190] width 119 height 24
click at [113, 214] on button "Cruces y Relaciones" at bounding box center [98, 215] width 119 height 24
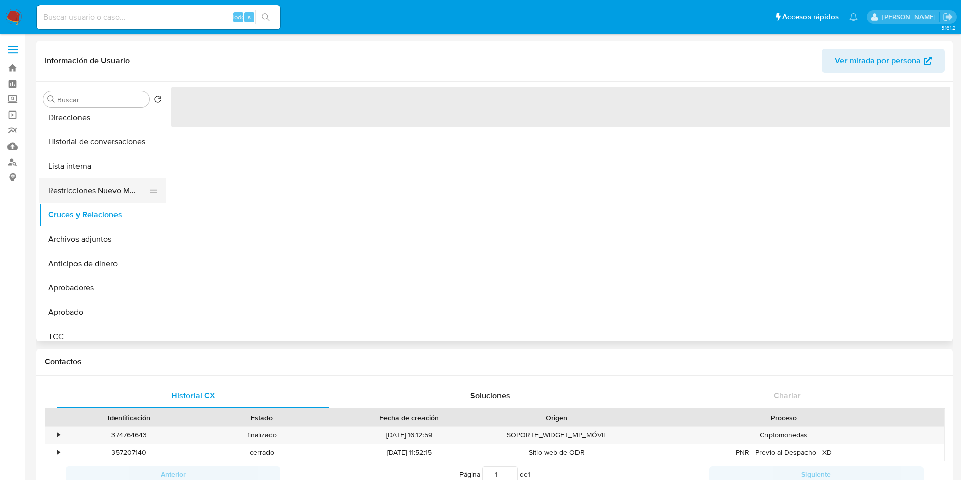
click at [113, 194] on button "Restricciones Nuevo Mundo" at bounding box center [98, 190] width 119 height 24
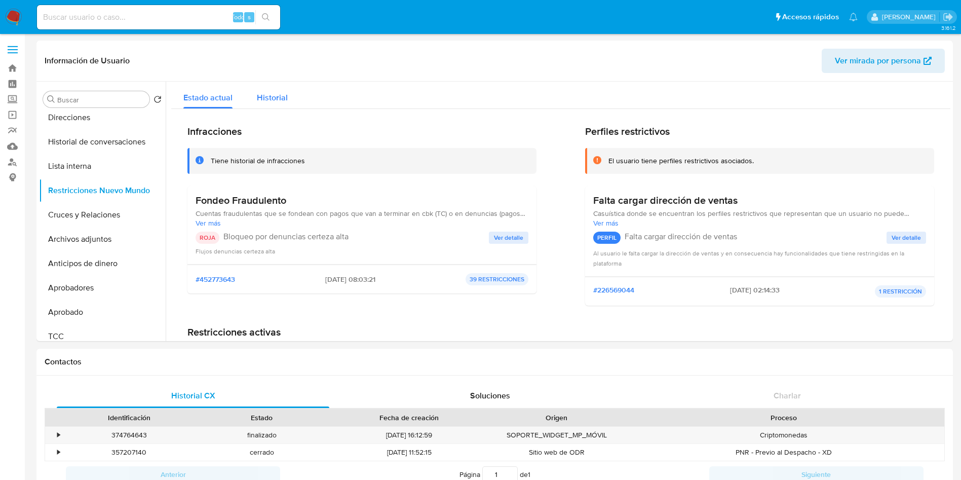
click at [272, 93] on font "Historial" at bounding box center [272, 98] width 31 height 12
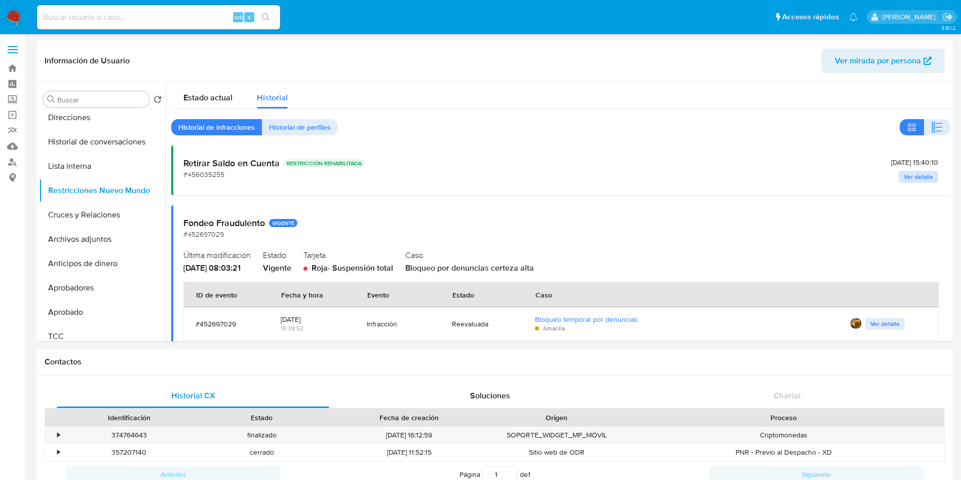
click at [911, 172] on span "Ver detalle" at bounding box center [918, 177] width 29 height 10
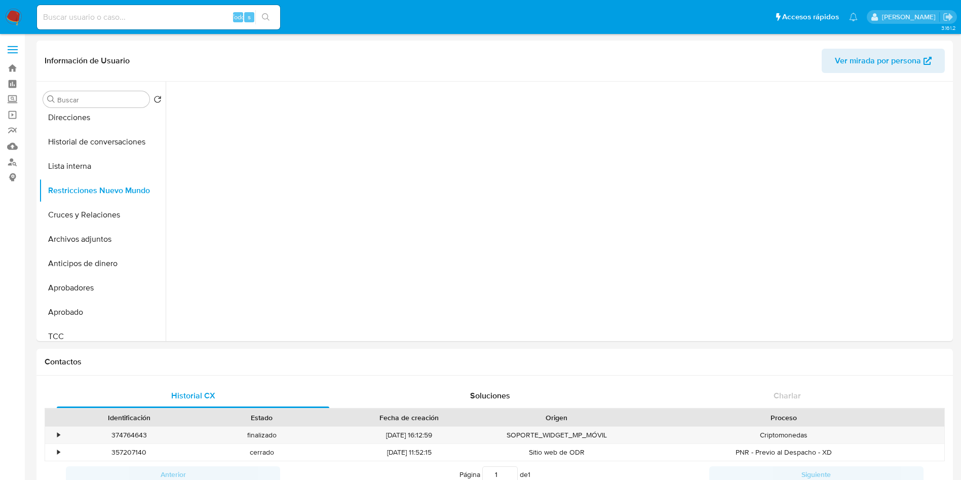
click at [503, 179] on div at bounding box center [558, 211] width 785 height 259
click at [121, 165] on button "Lista interna" at bounding box center [98, 166] width 119 height 24
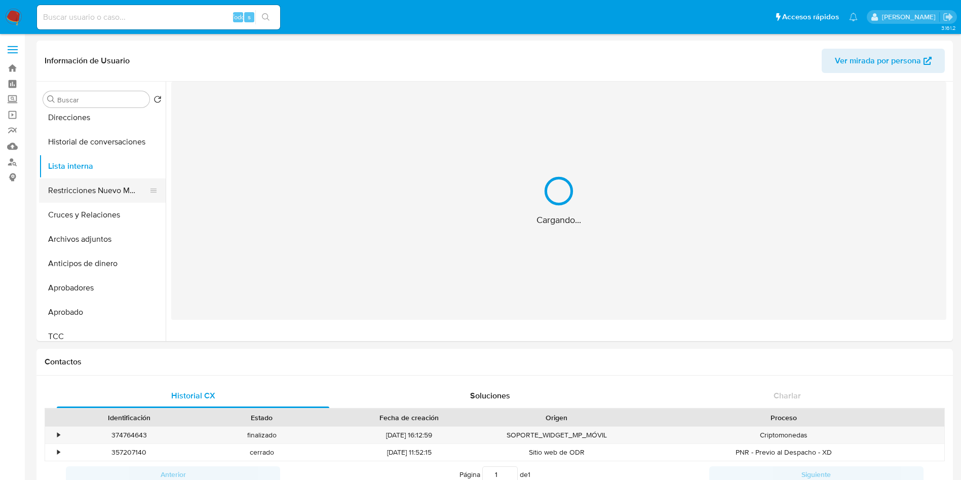
click at [108, 183] on button "Restricciones Nuevo Mundo" at bounding box center [98, 190] width 119 height 24
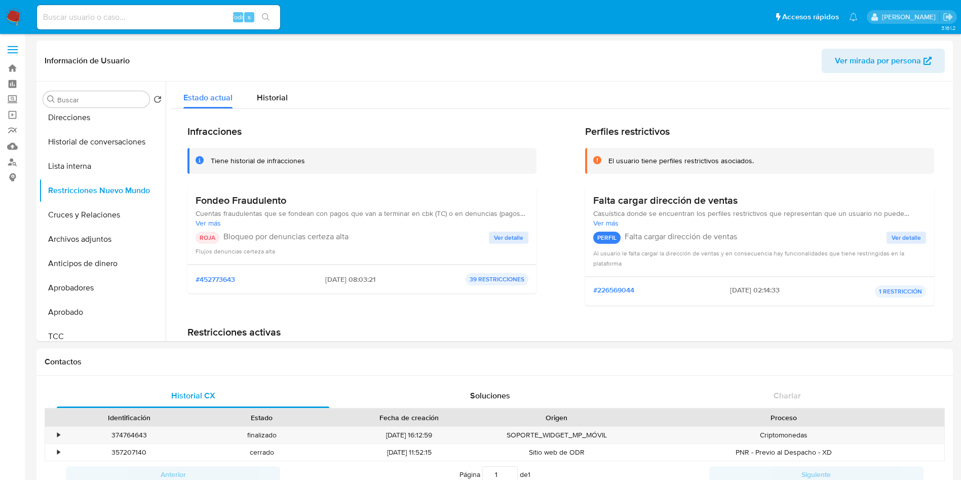
click at [511, 236] on span "Ver detalle" at bounding box center [508, 238] width 29 height 10
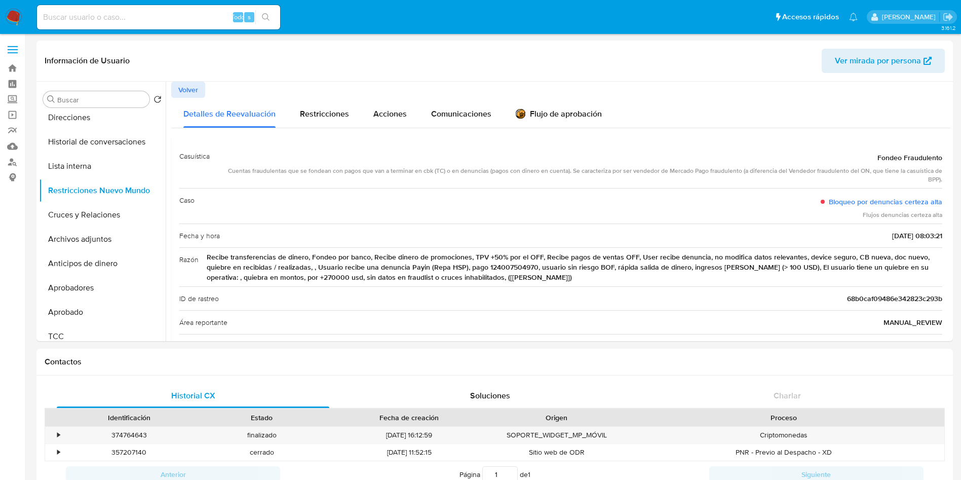
click at [184, 84] on span "Volver" at bounding box center [188, 90] width 20 height 14
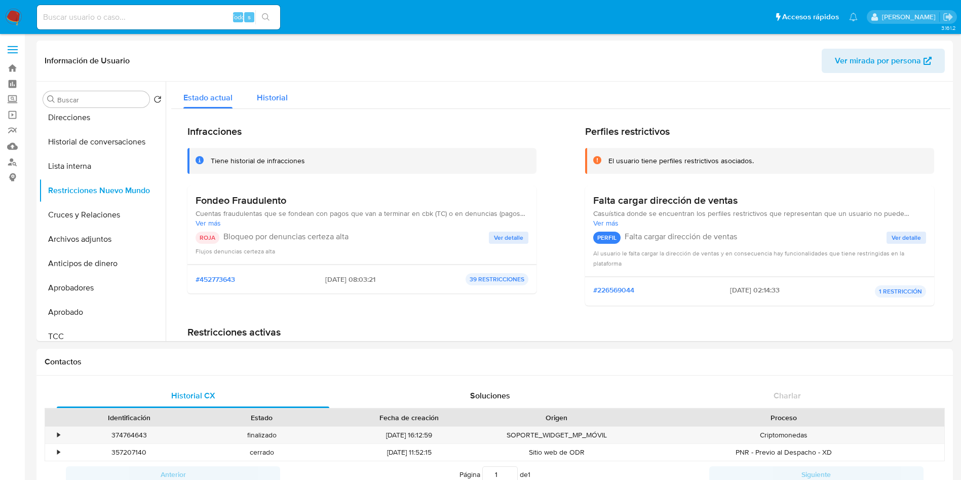
click at [261, 95] on font "Historial" at bounding box center [272, 98] width 31 height 12
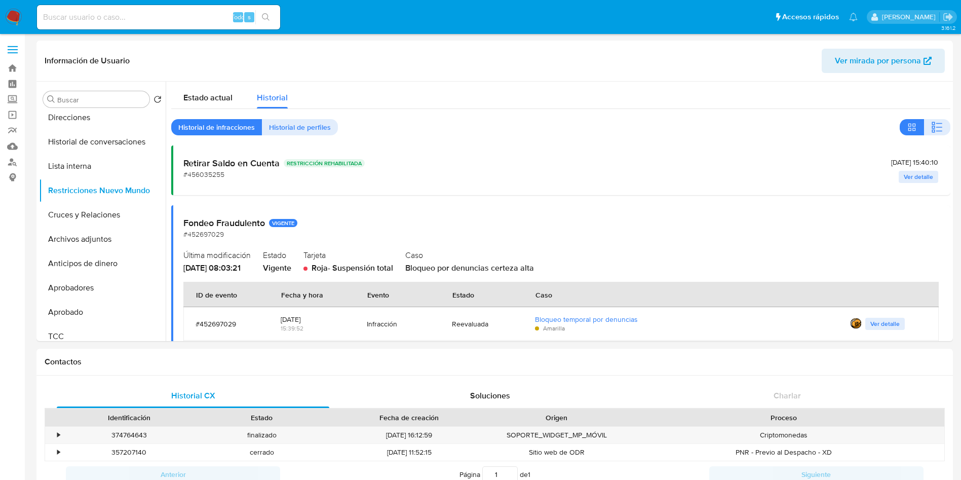
drag, startPoint x: 867, startPoint y: 162, endPoint x: 942, endPoint y: 165, distance: 75.5
click at [942, 165] on div "Retirar Saldo en Cuenta RESTRICCIÓN REHABILITADA #456035255 [DATE] 15:40:10 Ver…" at bounding box center [560, 170] width 779 height 50
